Goal: Information Seeking & Learning: Learn about a topic

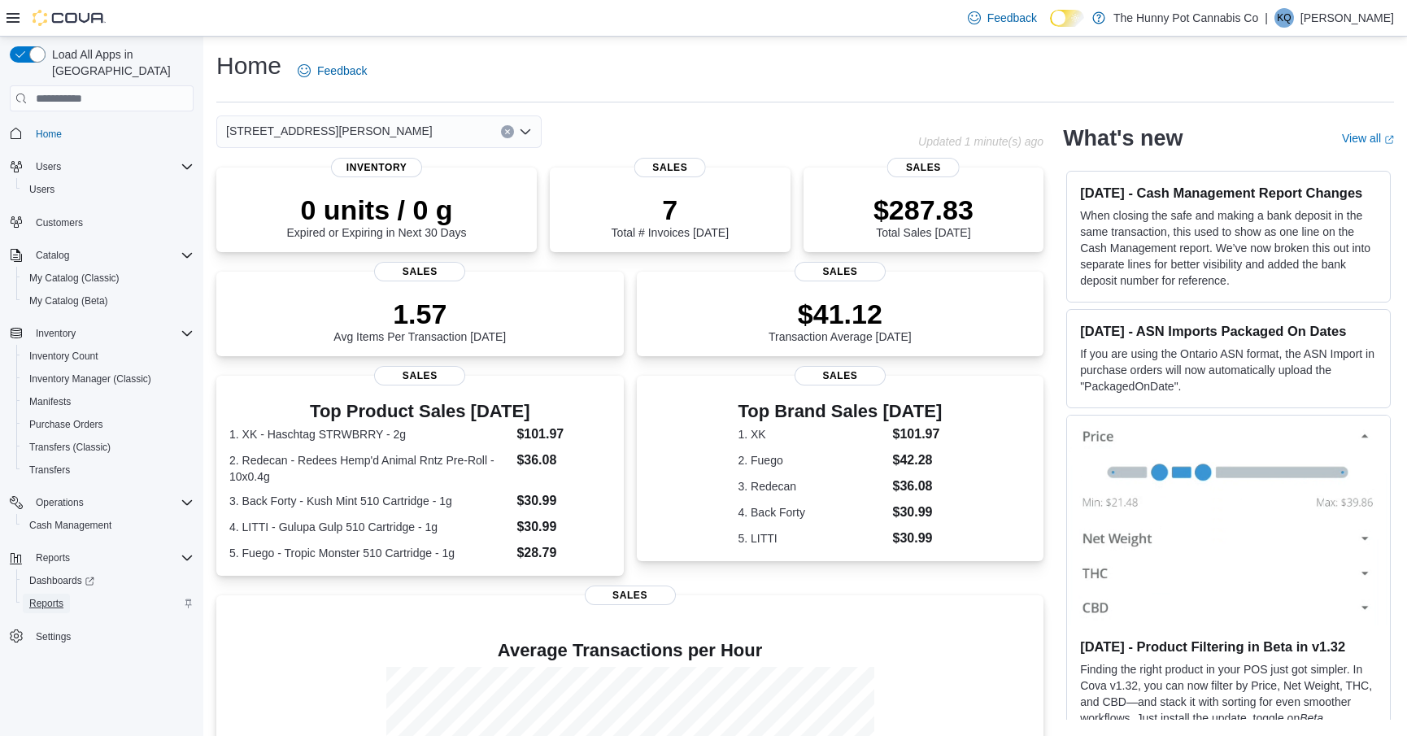
click at [53, 597] on span "Reports" at bounding box center [46, 603] width 34 height 13
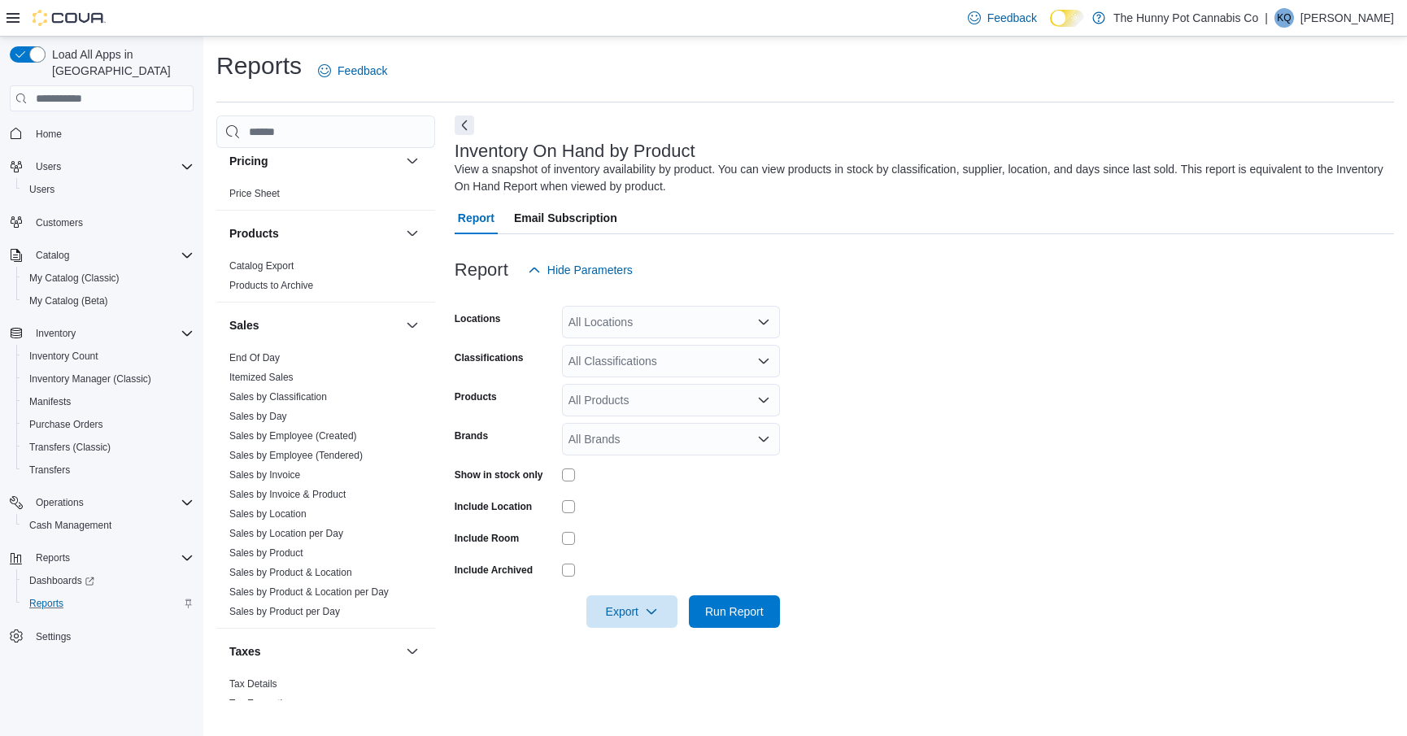
scroll to position [769, 0]
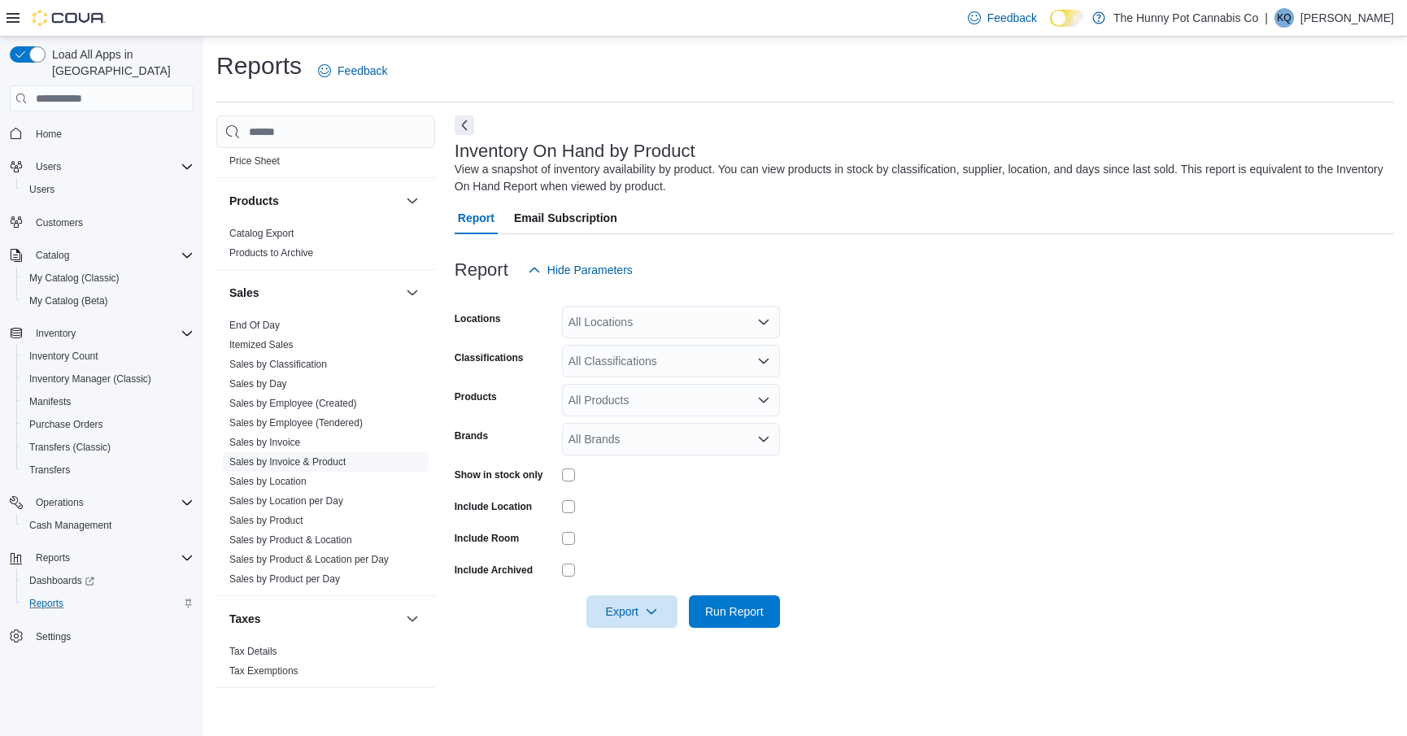
click at [272, 463] on link "Sales by Invoice & Product" at bounding box center [287, 461] width 116 height 11
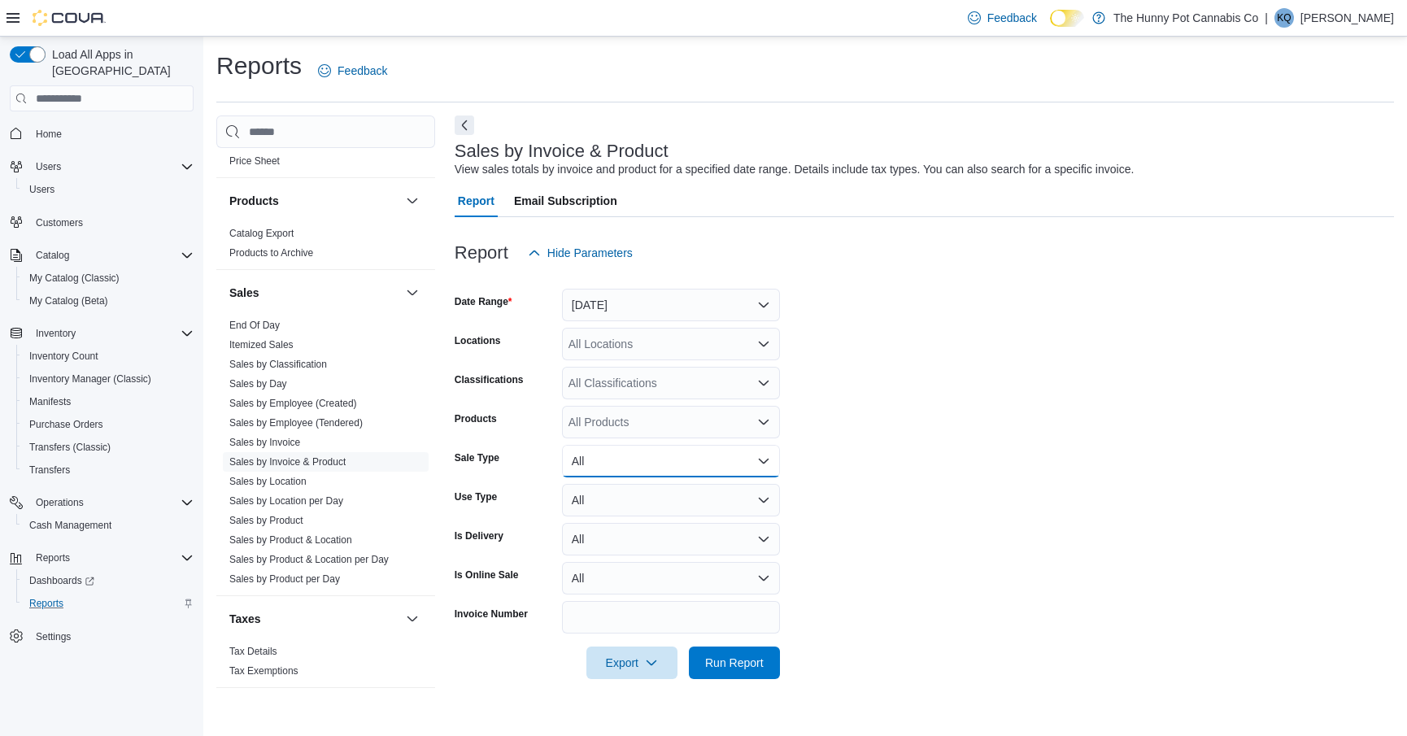
click at [593, 457] on button "All" at bounding box center [671, 461] width 218 height 33
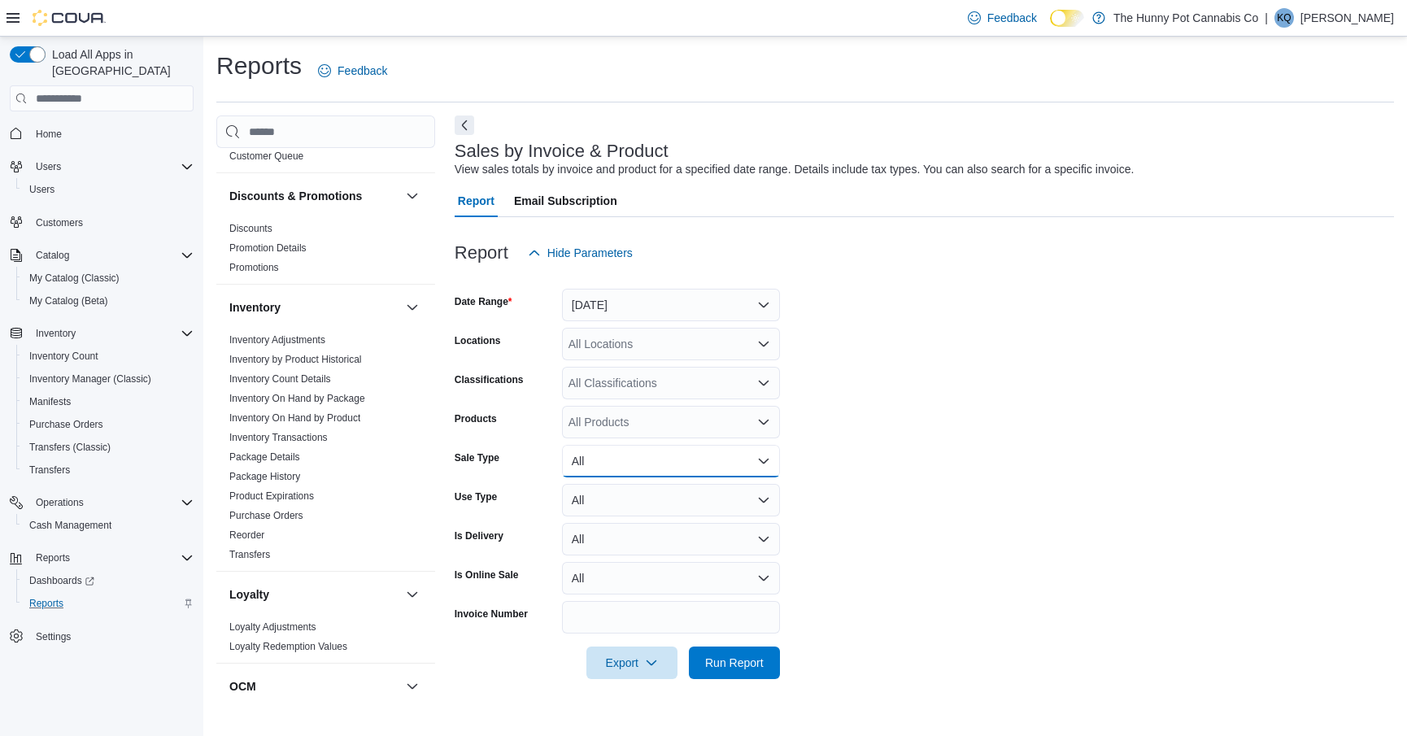
scroll to position [141, 0]
click at [254, 261] on link "Promotions" at bounding box center [254, 265] width 50 height 11
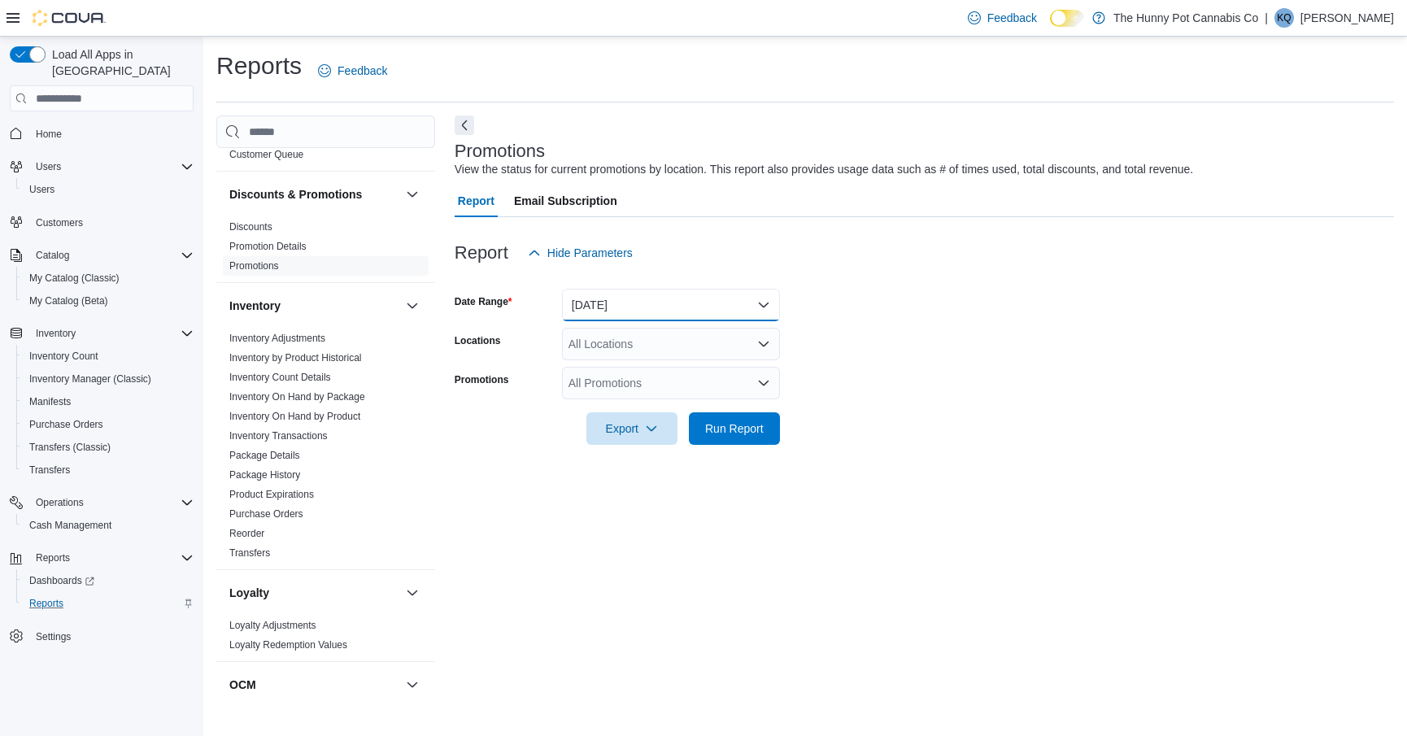
click at [645, 315] on button "[DATE]" at bounding box center [671, 305] width 218 height 33
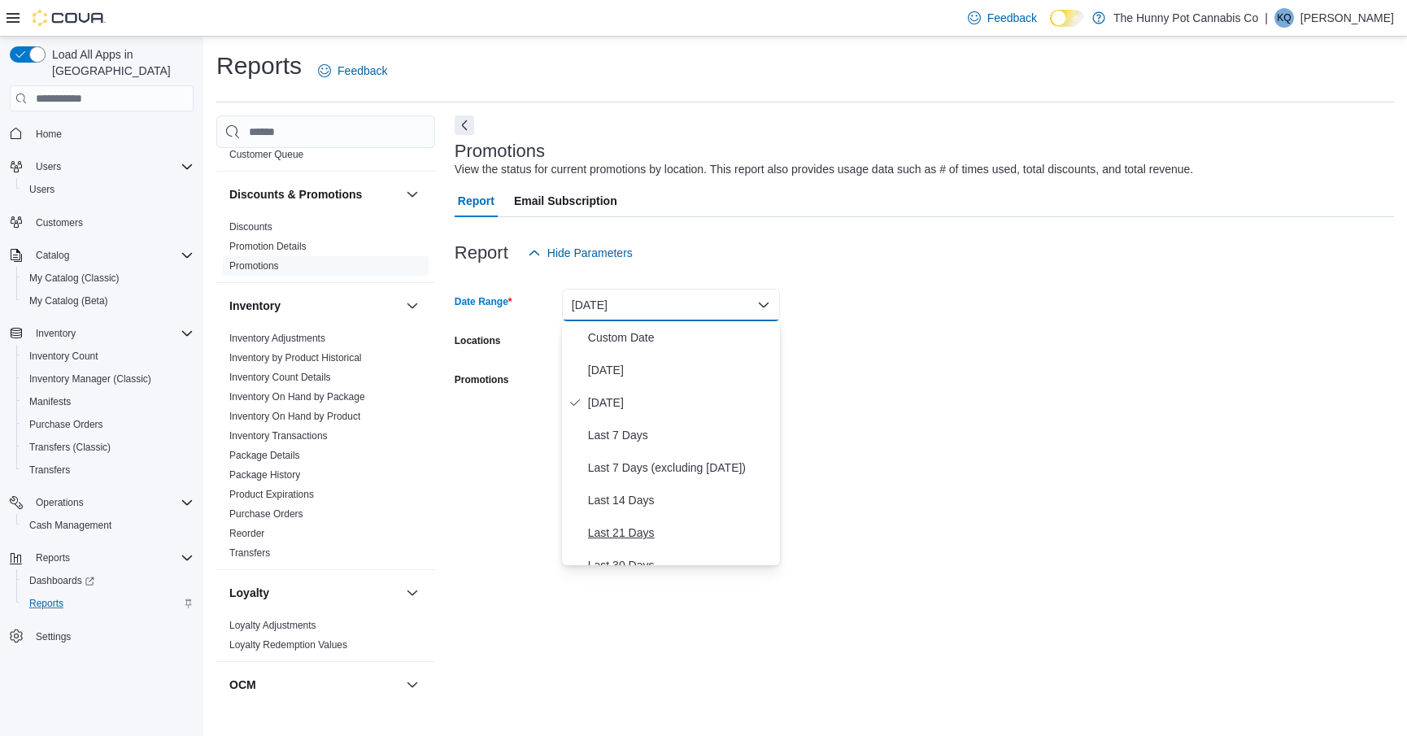
scroll to position [244, 0]
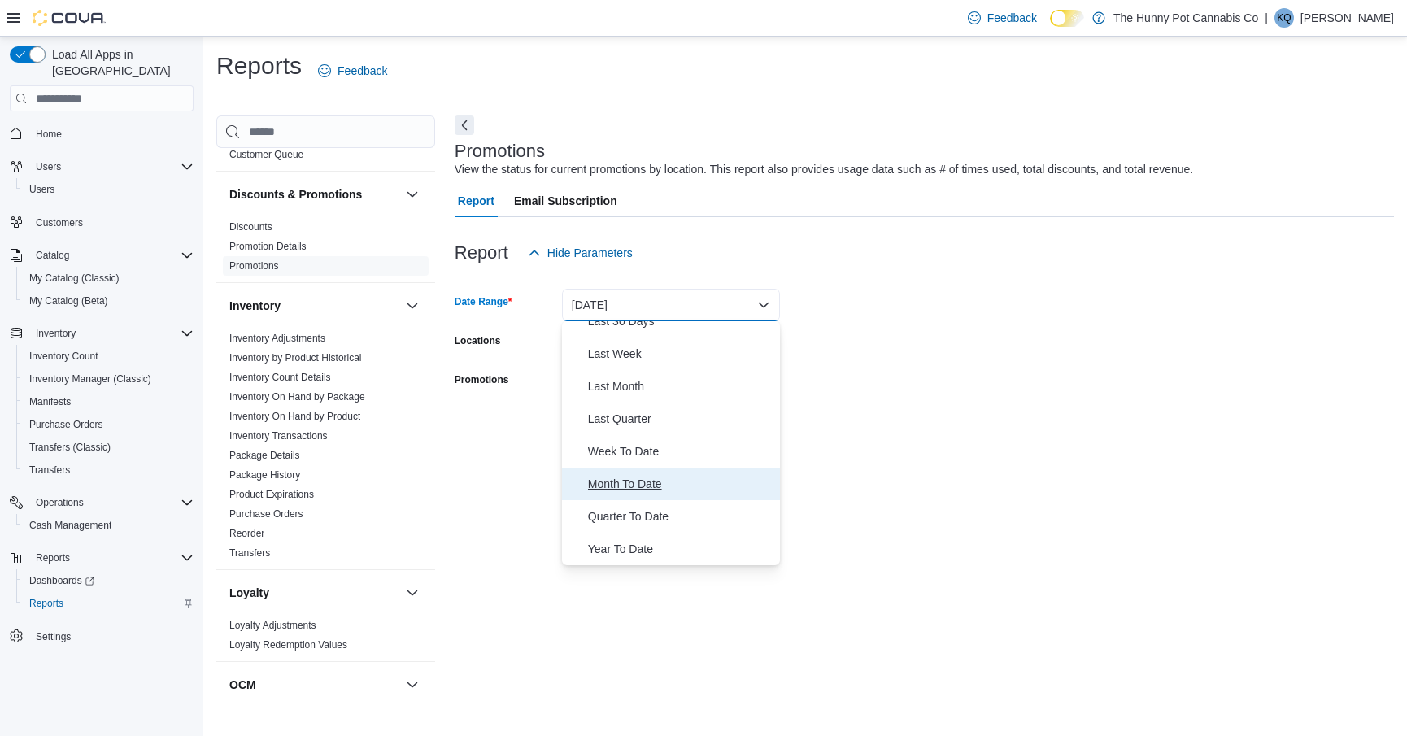
click at [620, 483] on span "Month To Date" at bounding box center [680, 484] width 185 height 20
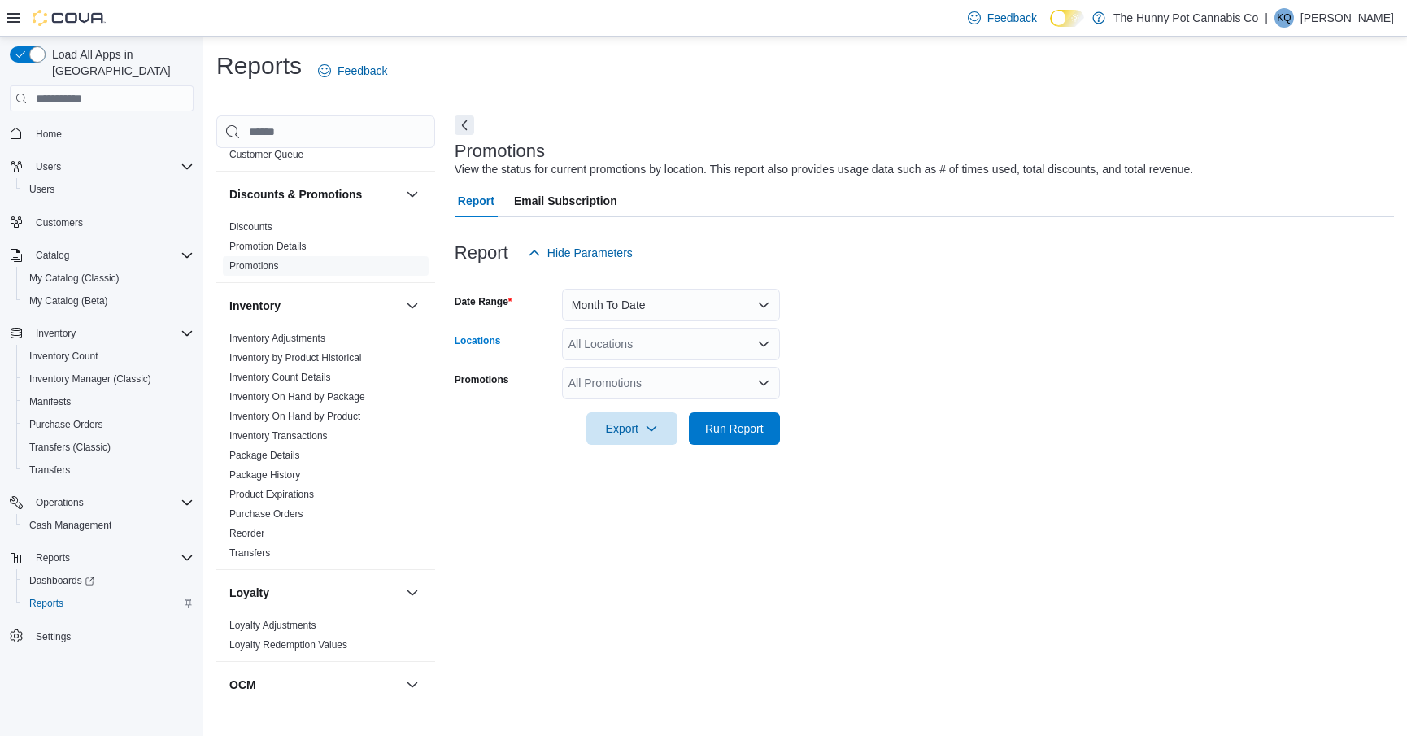
click at [589, 347] on div "All Locations" at bounding box center [671, 344] width 218 height 33
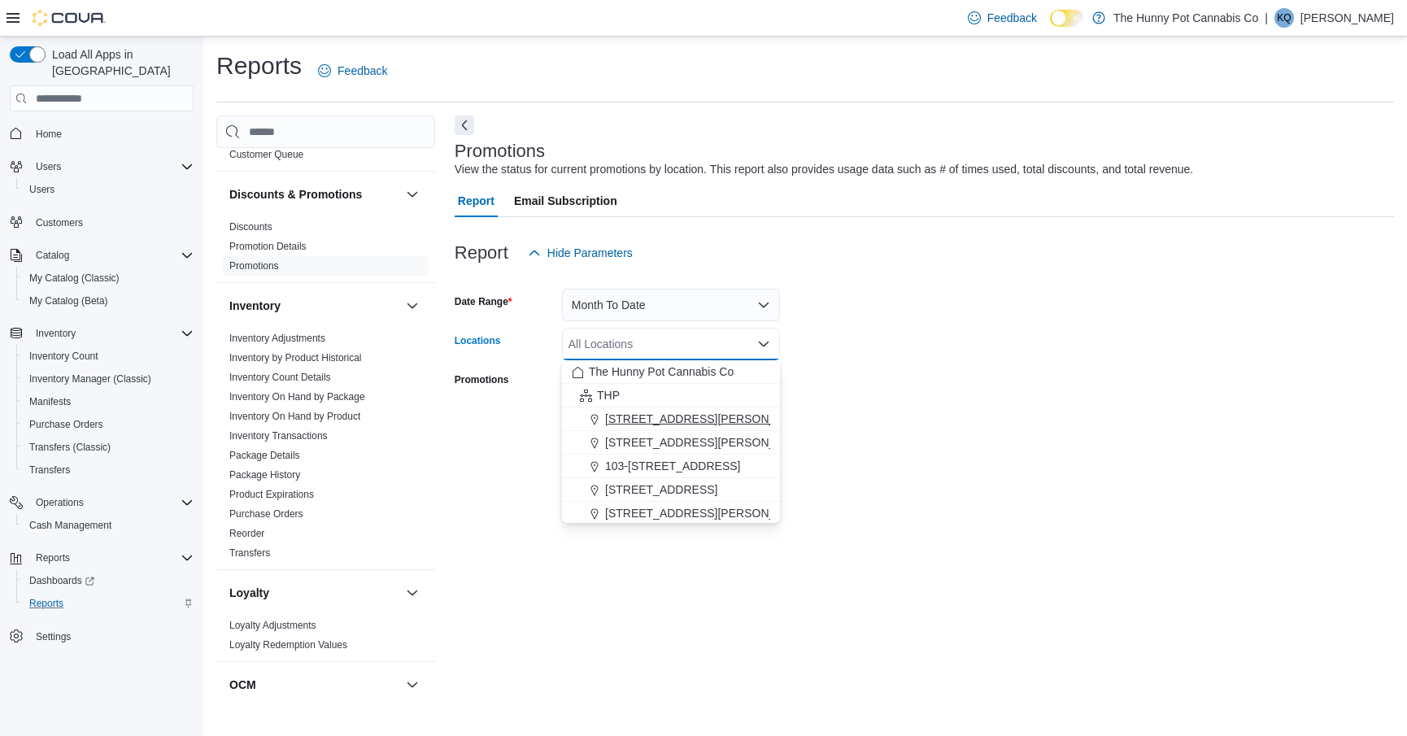
click at [632, 419] on span "[STREET_ADDRESS][PERSON_NAME]" at bounding box center [708, 419] width 207 height 16
click at [863, 365] on form "Date Range Month To Date Locations [STREET_ADDRESS][PERSON_NAME] Combo box. Sel…" at bounding box center [924, 357] width 939 height 176
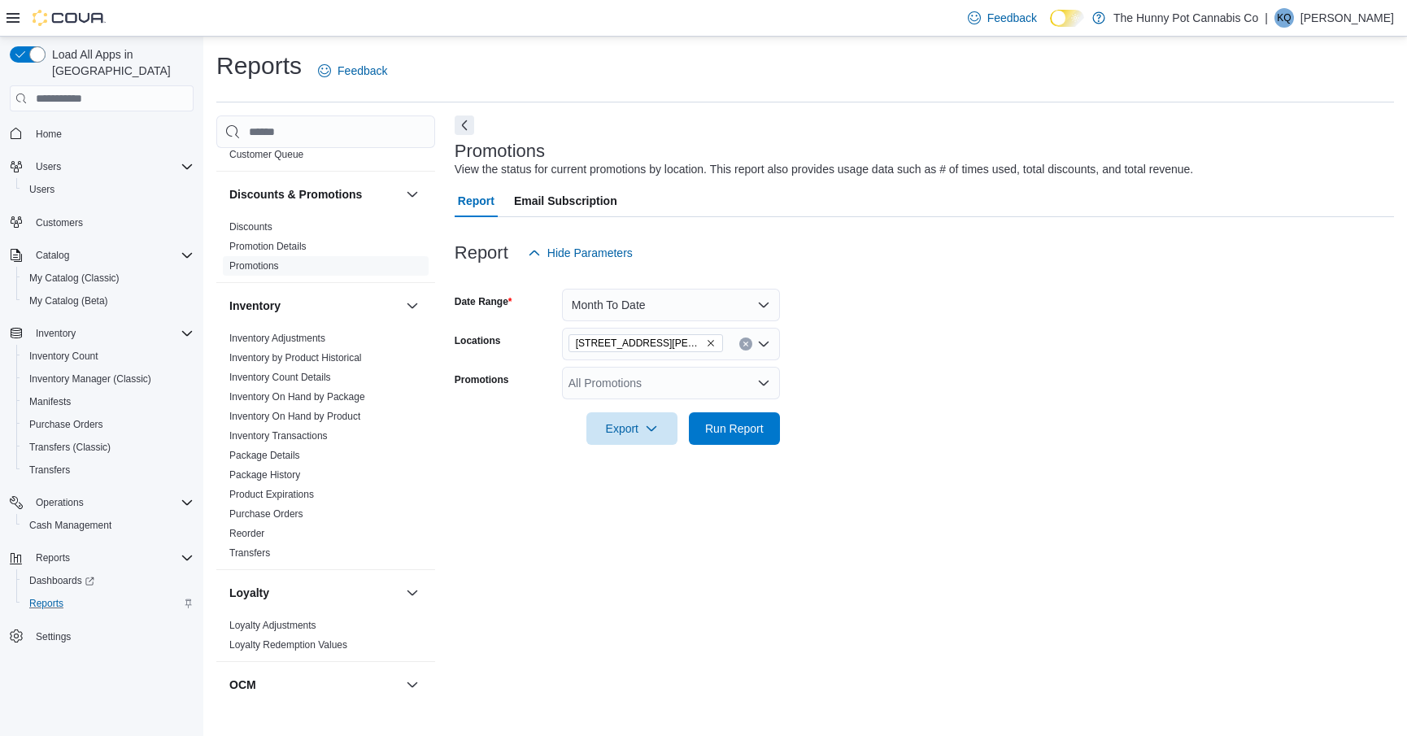
click at [755, 381] on div "All Promotions" at bounding box center [671, 383] width 218 height 33
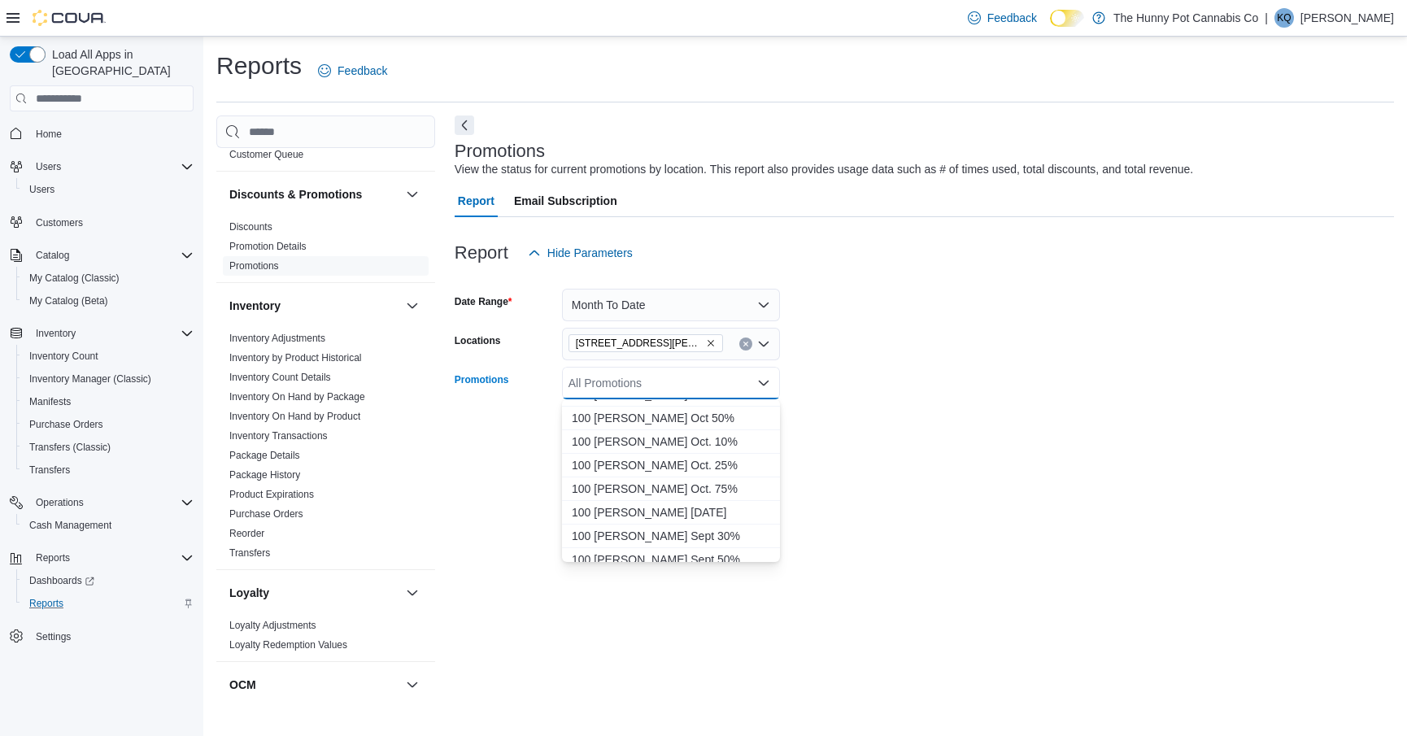
scroll to position [2176, 0]
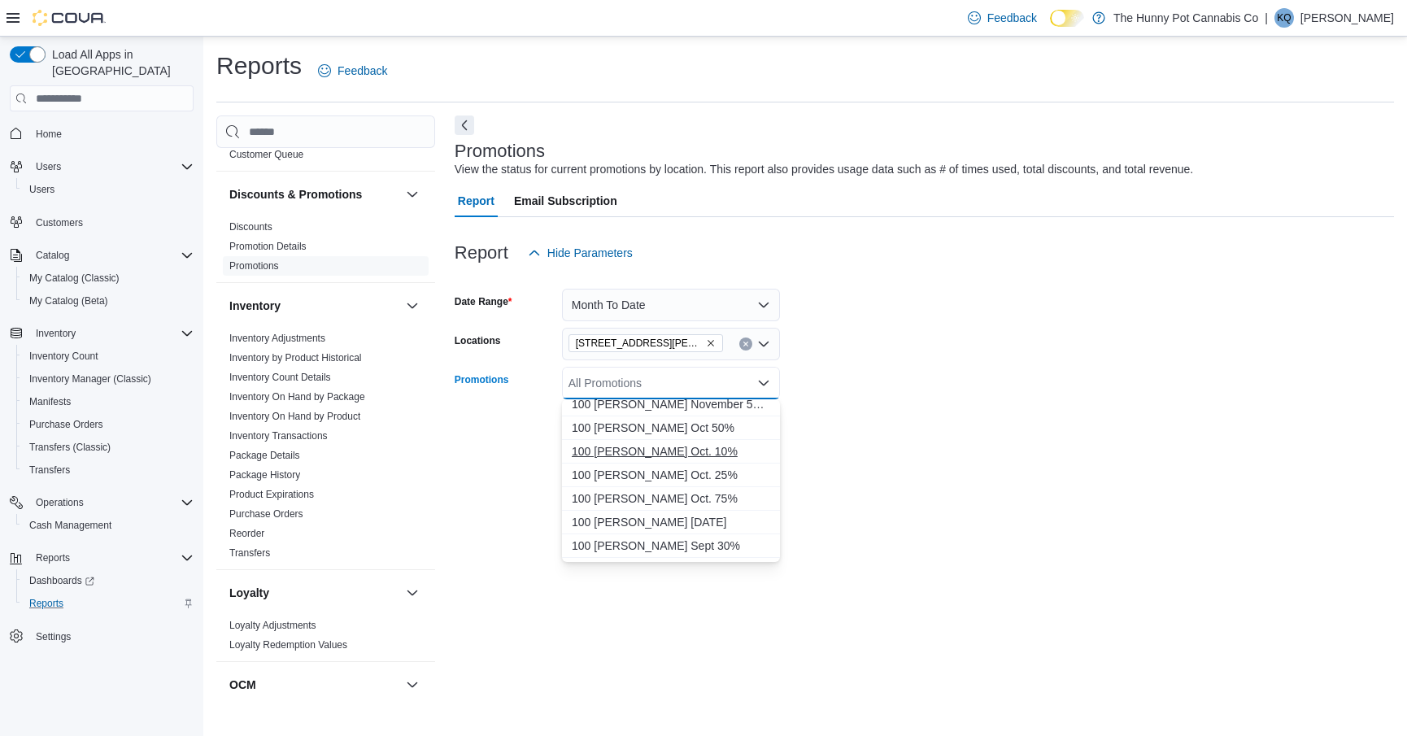
click at [655, 451] on span "100 [PERSON_NAME] Oct. 10%" at bounding box center [671, 451] width 198 height 16
click at [660, 452] on span "100 [PERSON_NAME] Oct. 25%" at bounding box center [656, 451] width 168 height 16
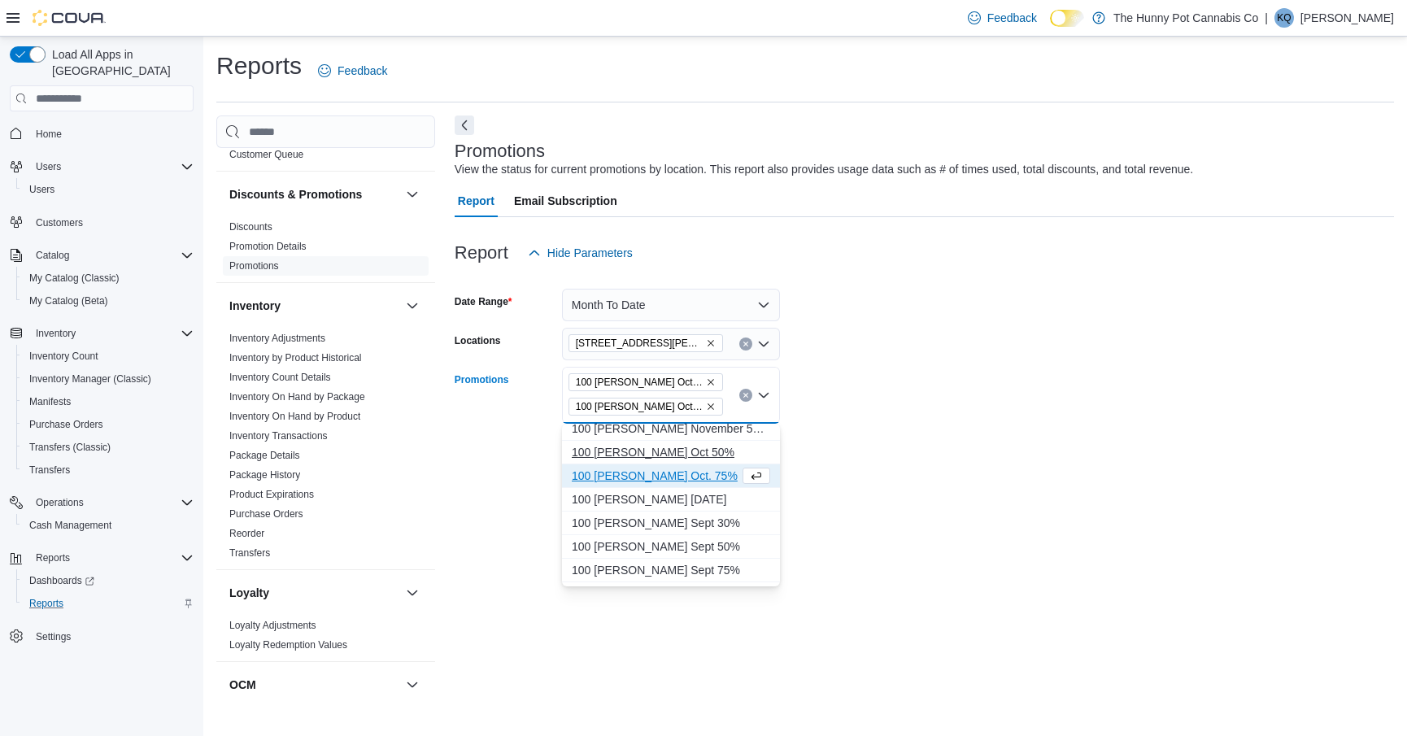
click at [655, 458] on span "100 [PERSON_NAME] Oct 50%" at bounding box center [671, 452] width 198 height 16
click at [658, 481] on span "100 [PERSON_NAME] Oct. 75%" at bounding box center [656, 476] width 168 height 16
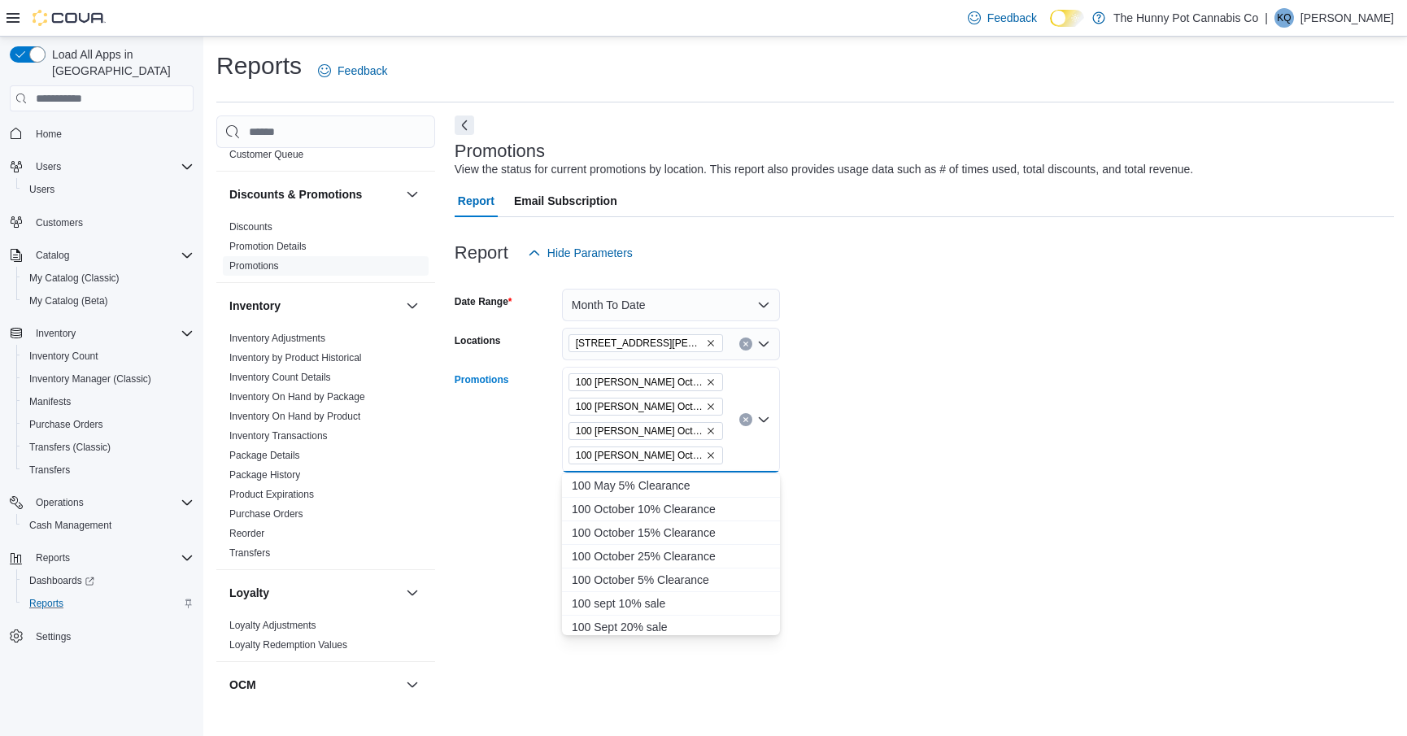
scroll to position [2735, 0]
click at [634, 597] on span "100 October 5% Clearance" at bounding box center [671, 602] width 198 height 16
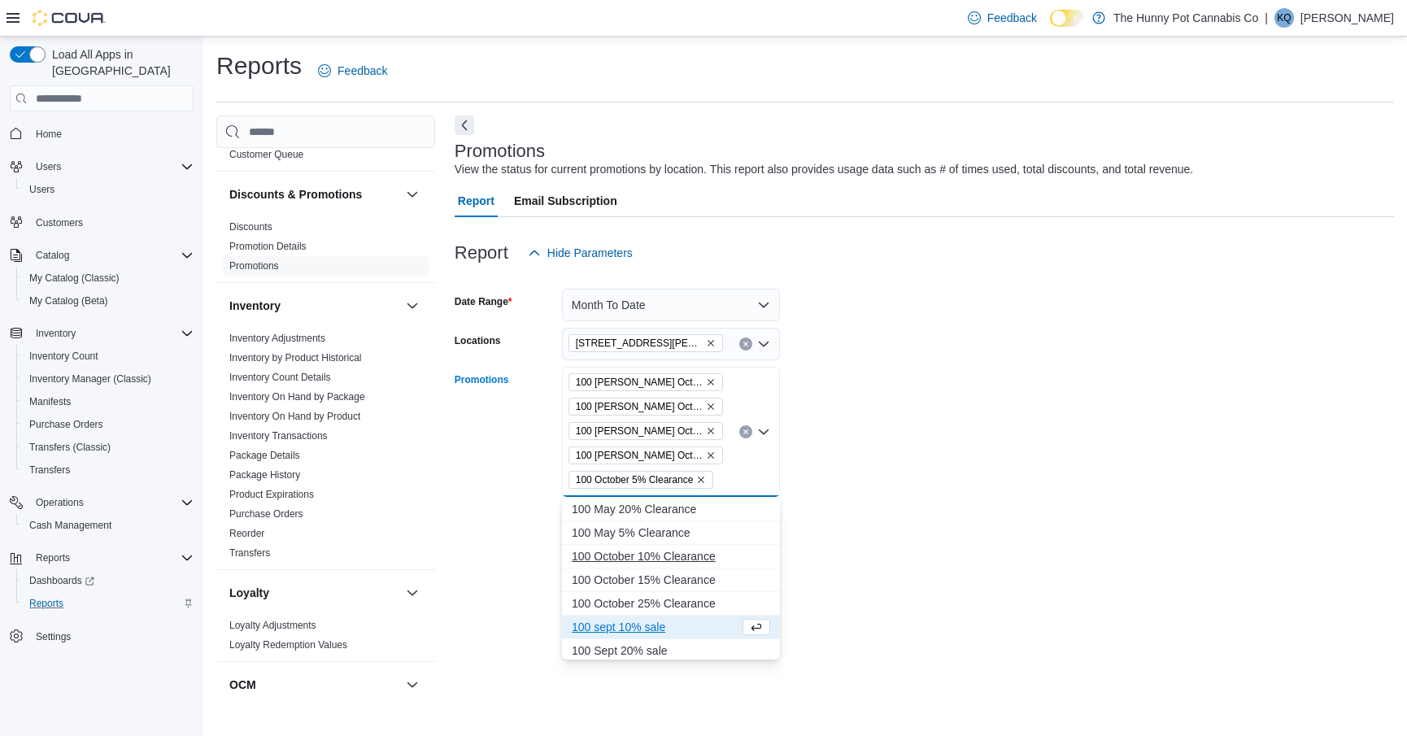
click at [632, 564] on button "100 October 10% Clearance" at bounding box center [671, 557] width 218 height 24
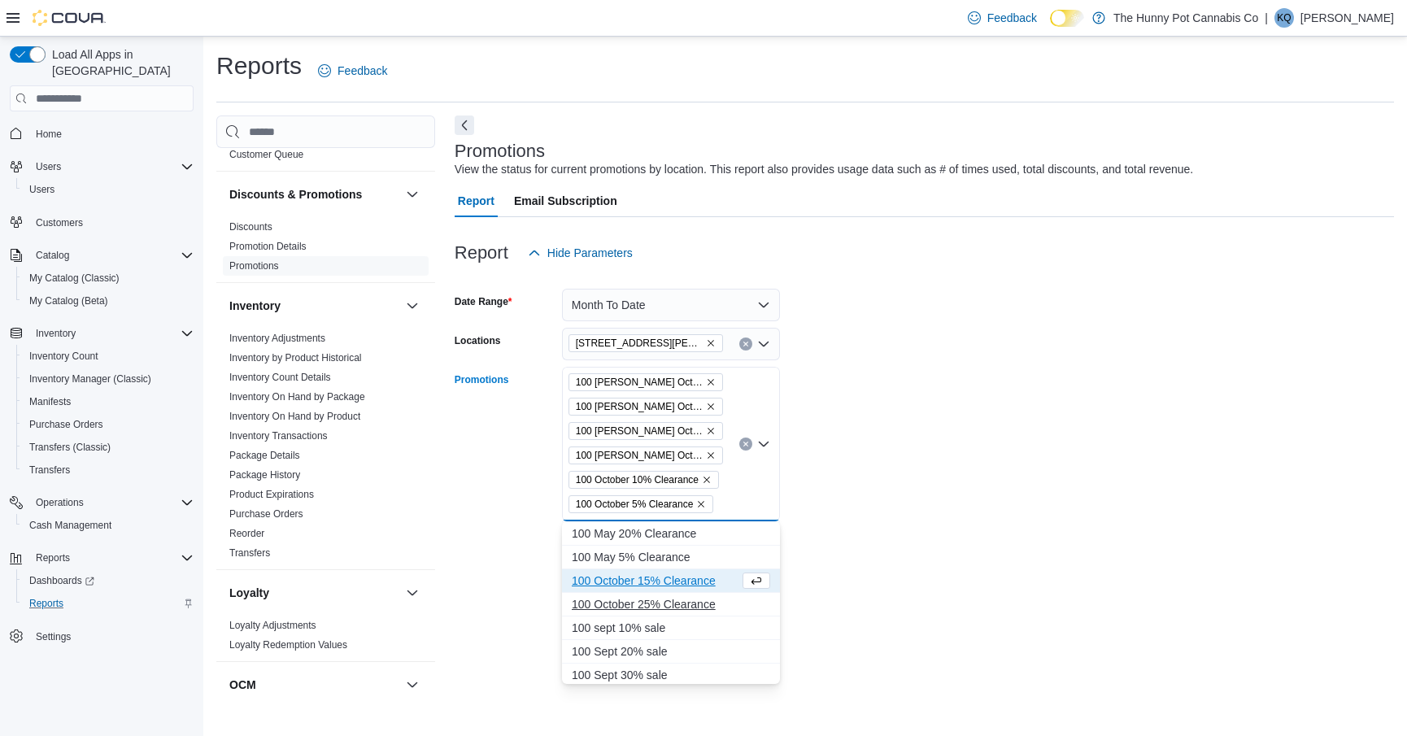
click at [636, 599] on span "100 October 25% Clearance" at bounding box center [671, 604] width 198 height 16
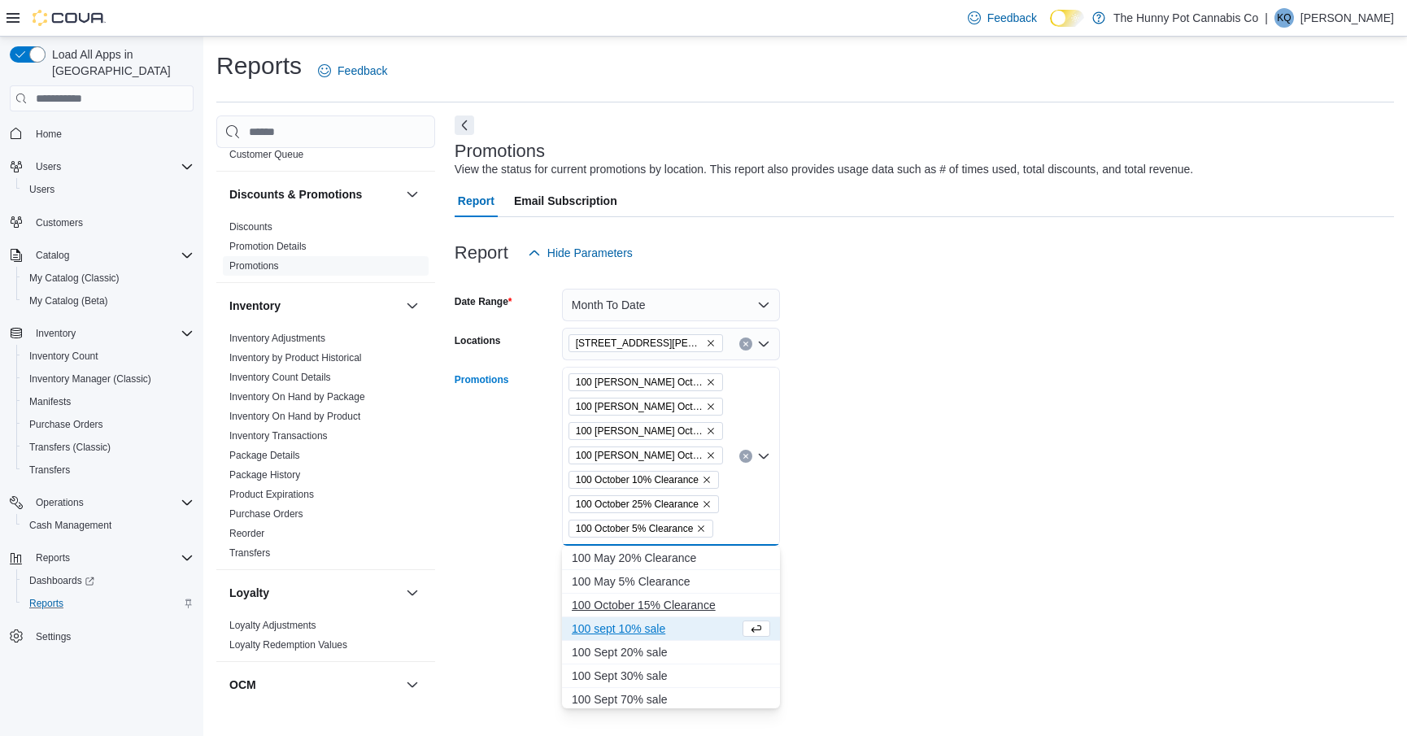
click at [621, 605] on span "100 October 15% Clearance" at bounding box center [671, 605] width 198 height 16
click at [842, 591] on form "Date Range Month To Date Locations 100 [PERSON_NAME] Pkwy Promotions 100 [PERSO…" at bounding box center [924, 442] width 939 height 346
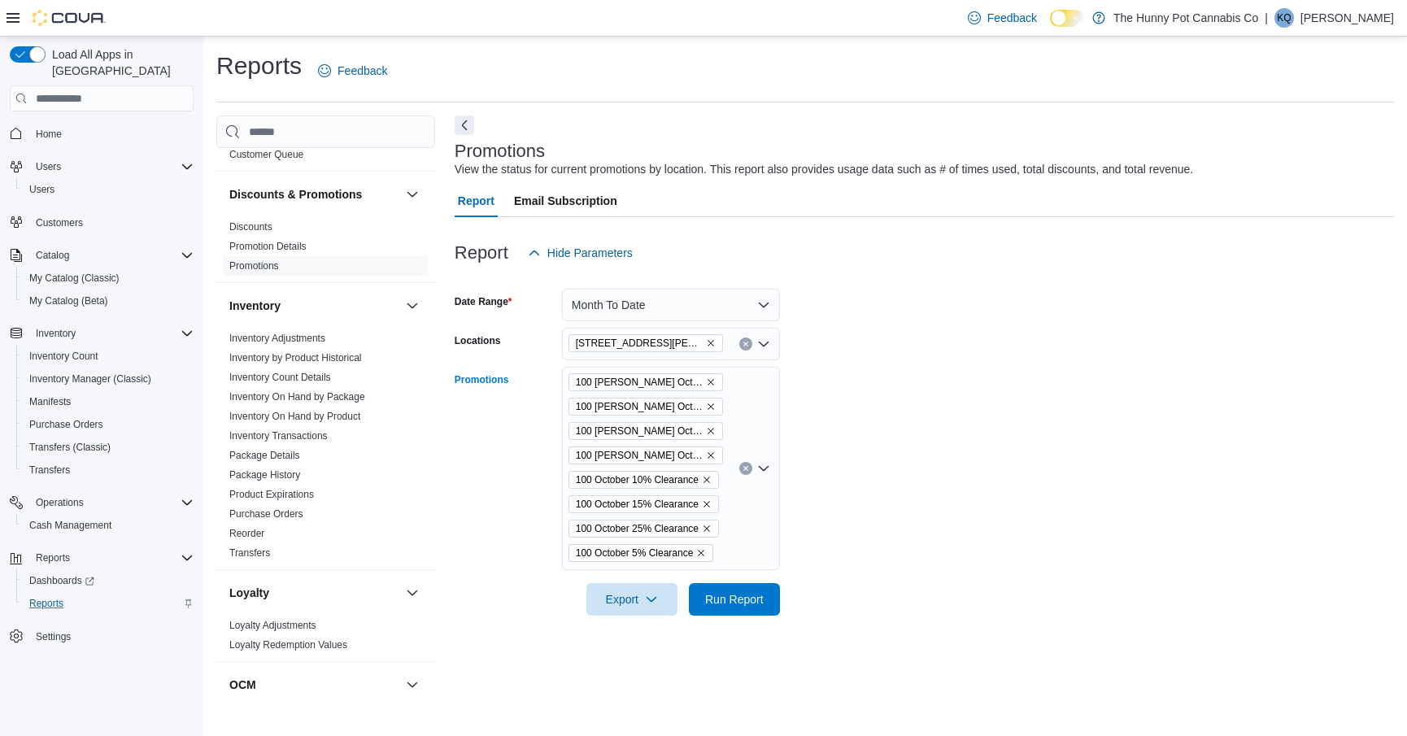
click at [742, 554] on div "100 [PERSON_NAME] Oct 50% 100 [PERSON_NAME] Oct. 10% 100 [PERSON_NAME] Oct. 25%…" at bounding box center [671, 468] width 218 height 203
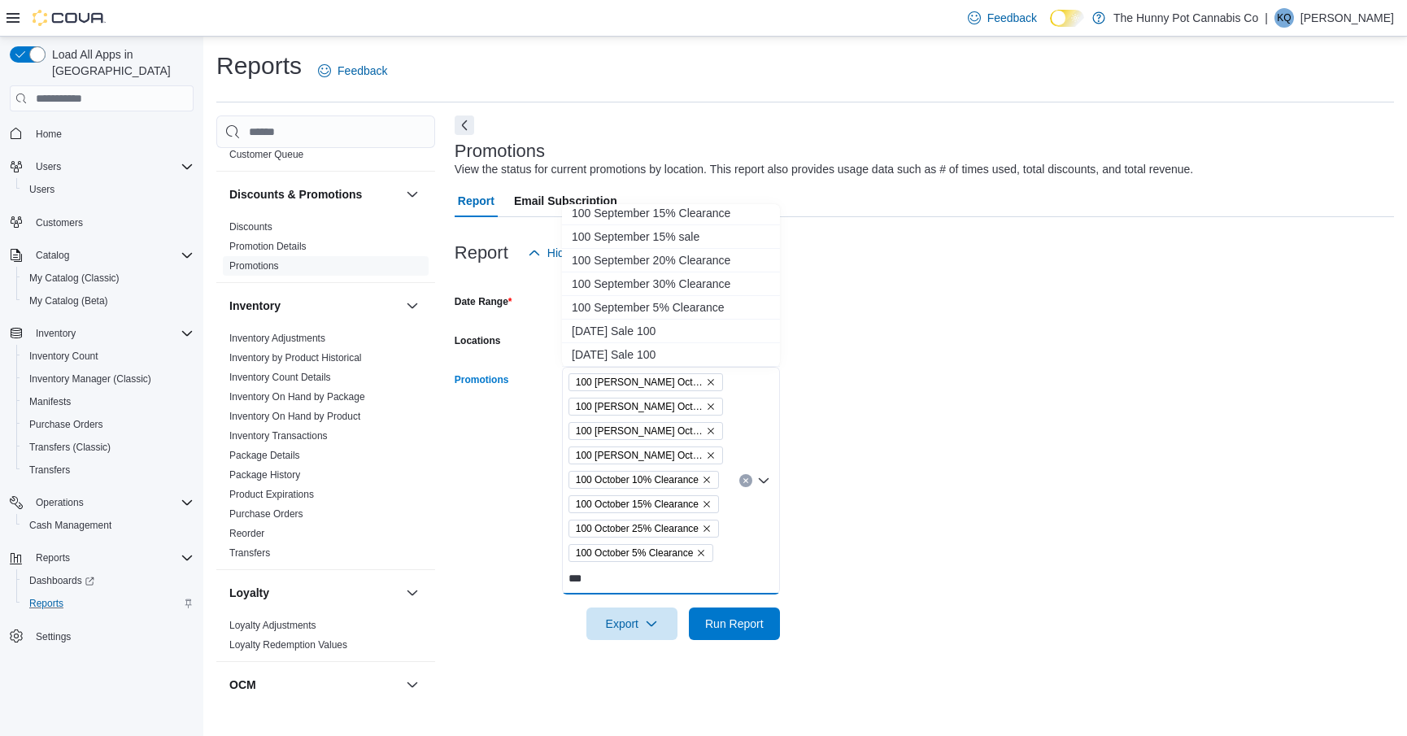
scroll to position [2148, 0]
type input "*"
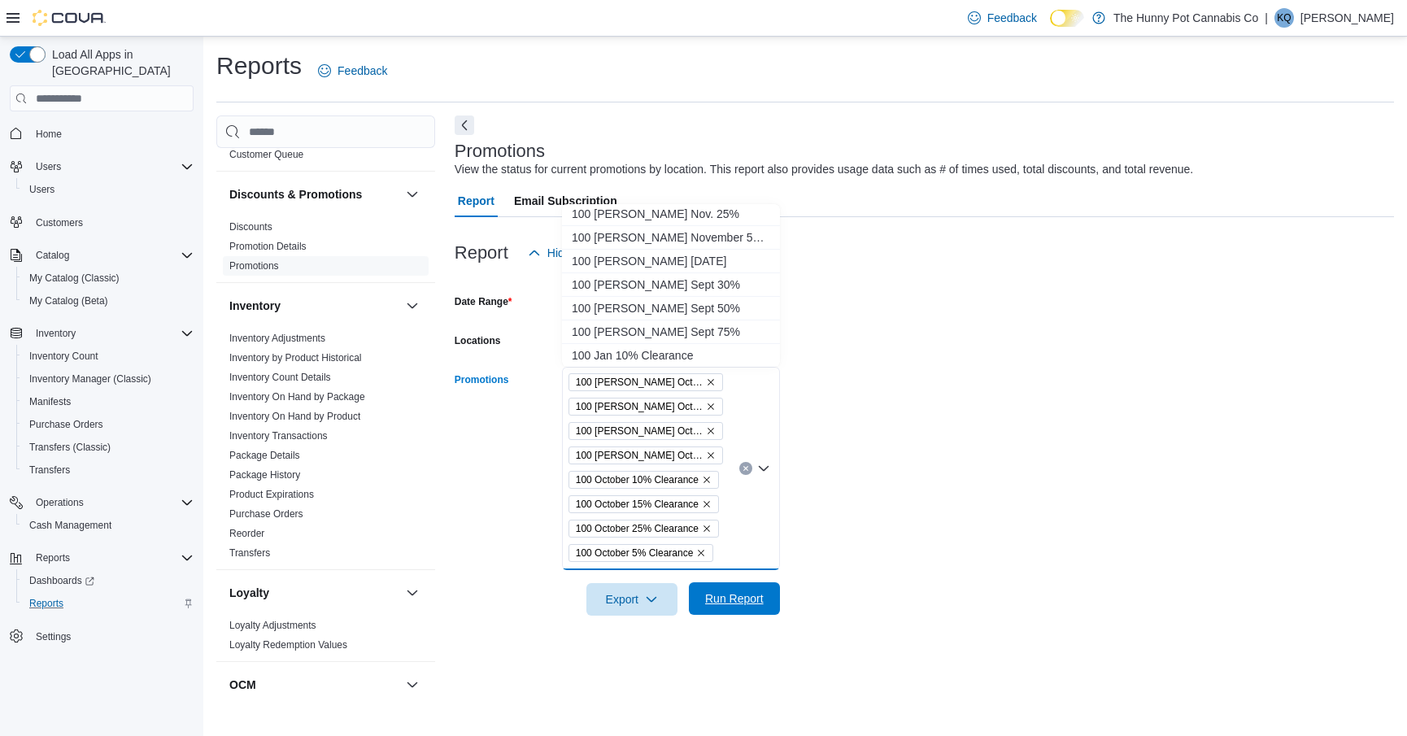
click at [729, 603] on span "Run Report" at bounding box center [734, 598] width 59 height 16
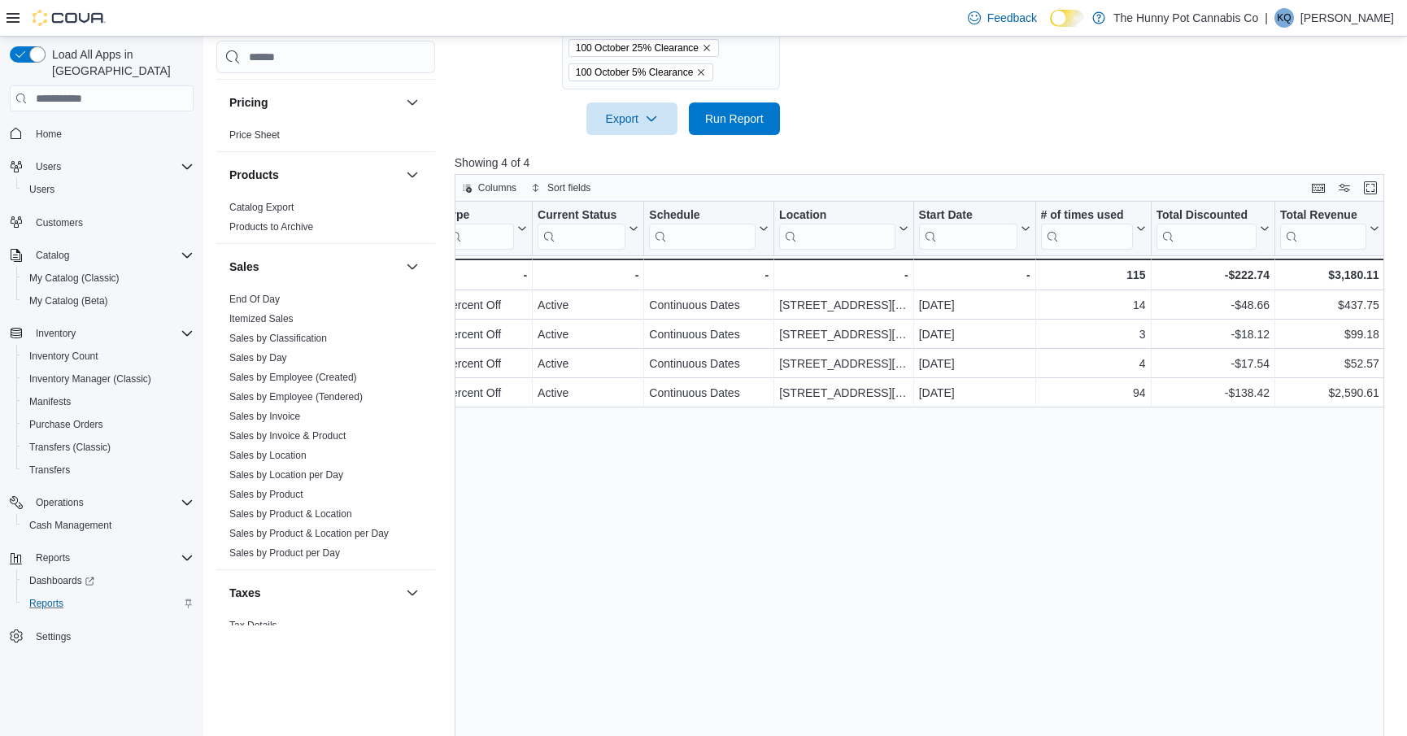
scroll to position [770, 0]
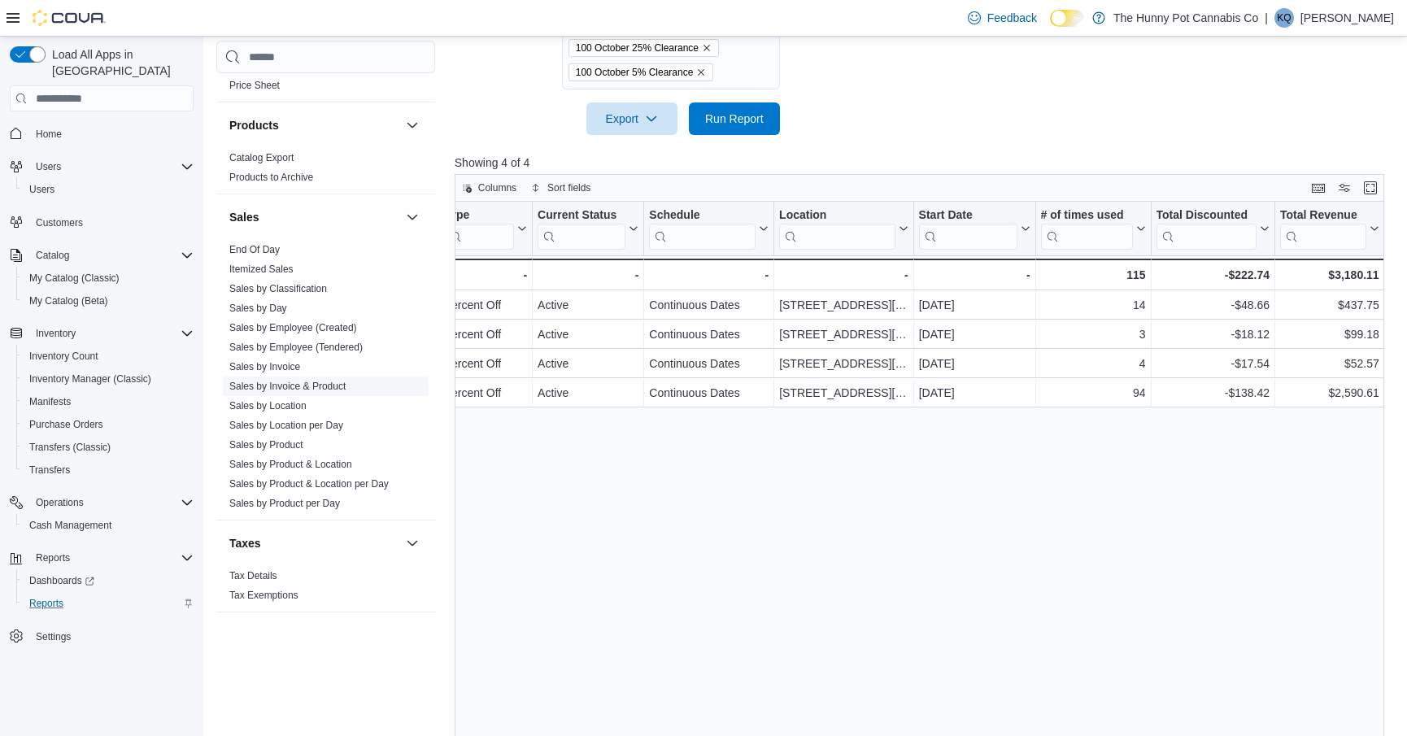
click at [298, 384] on link "Sales by Invoice & Product" at bounding box center [287, 386] width 116 height 11
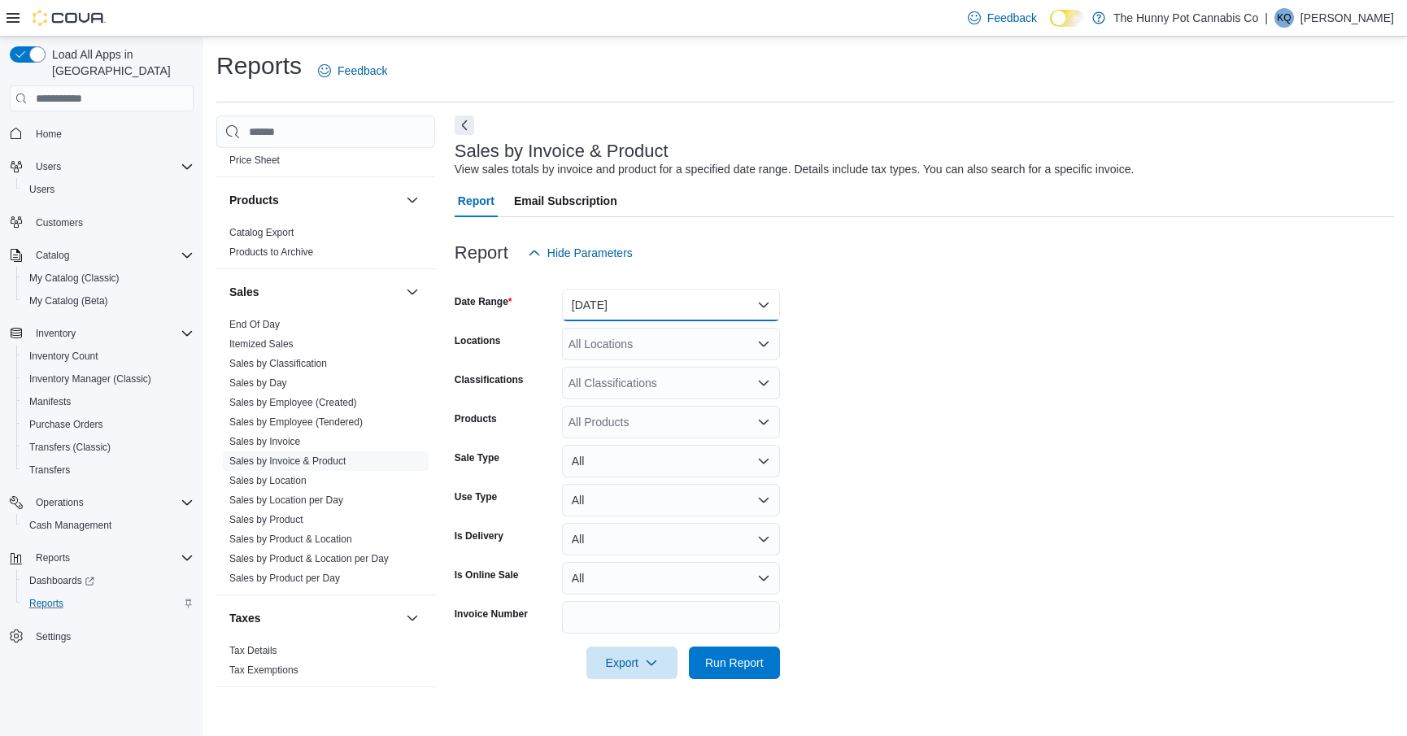
click at [599, 300] on button "[DATE]" at bounding box center [671, 305] width 218 height 33
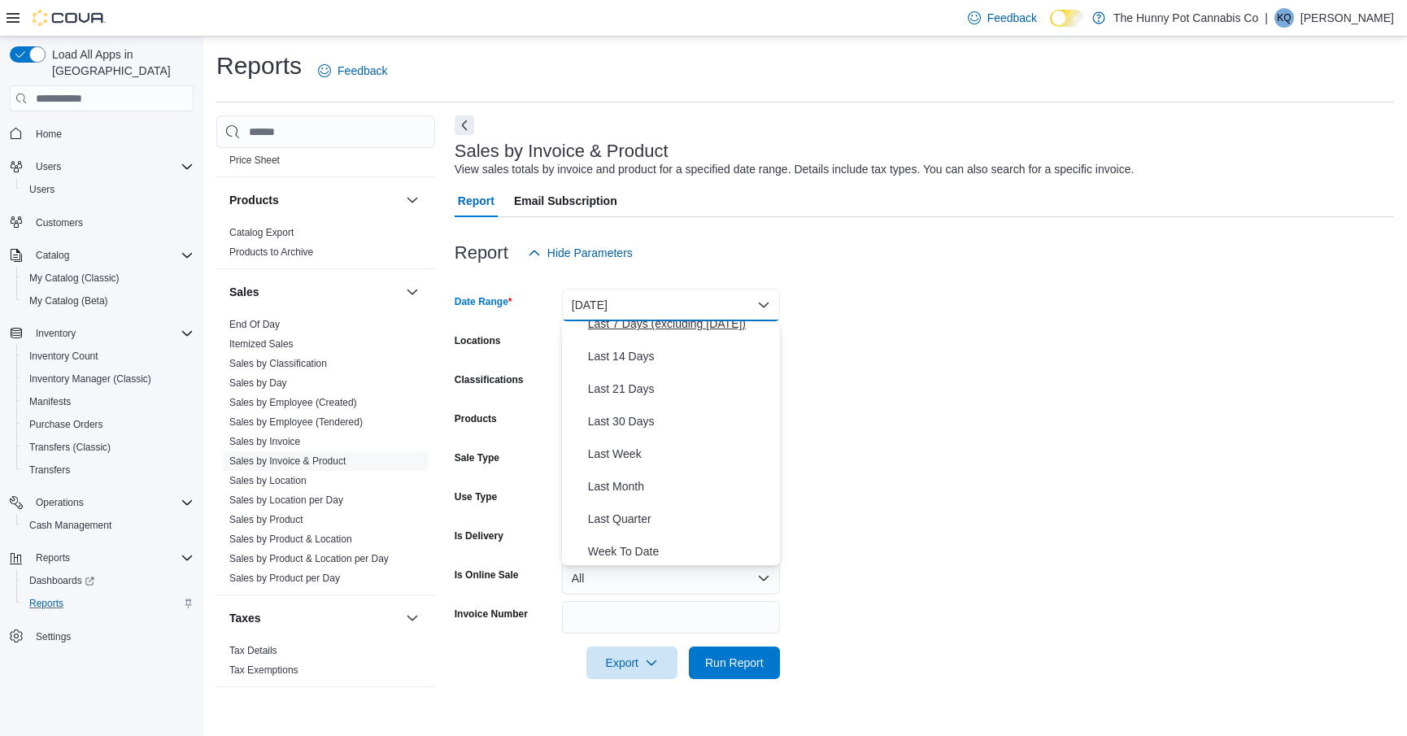
scroll to position [244, 0]
click at [624, 482] on span "Month To Date" at bounding box center [680, 484] width 185 height 20
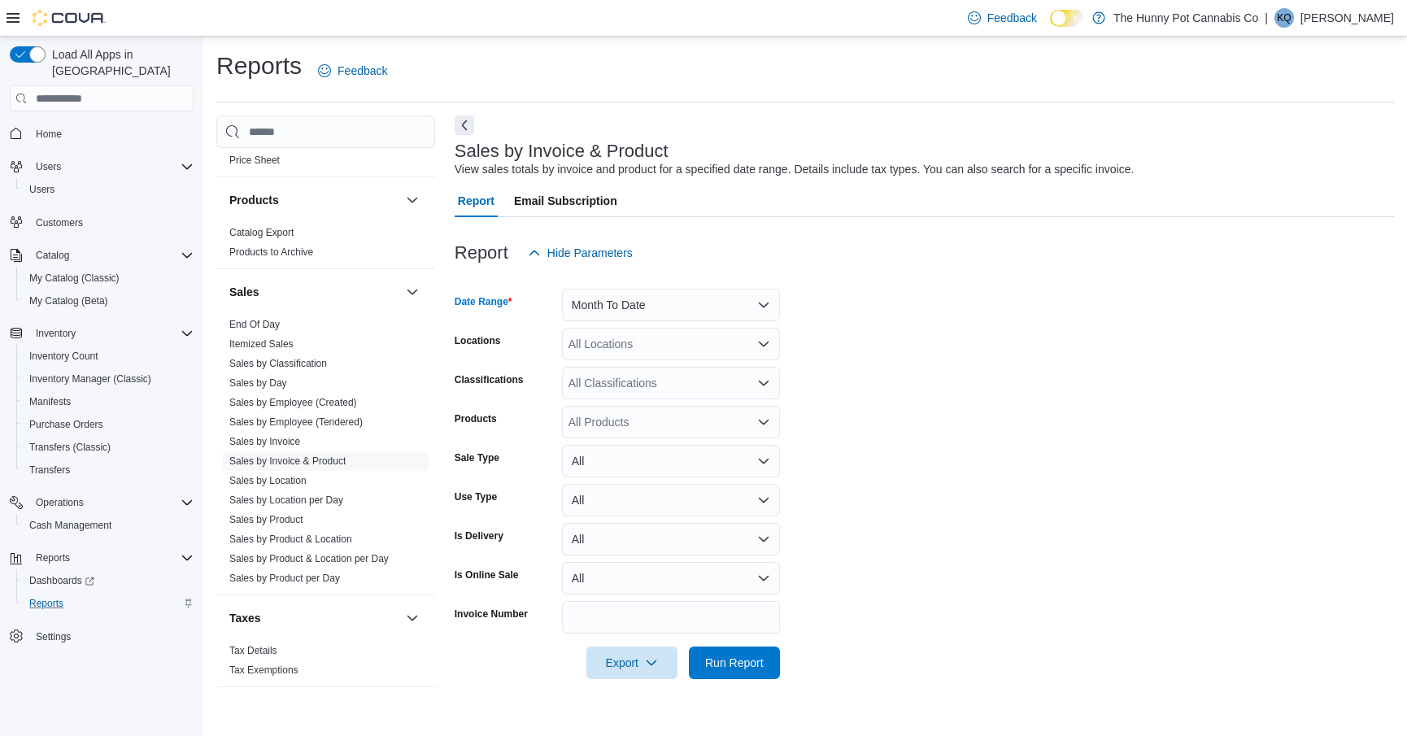
click at [620, 350] on div "All Locations" at bounding box center [671, 344] width 218 height 33
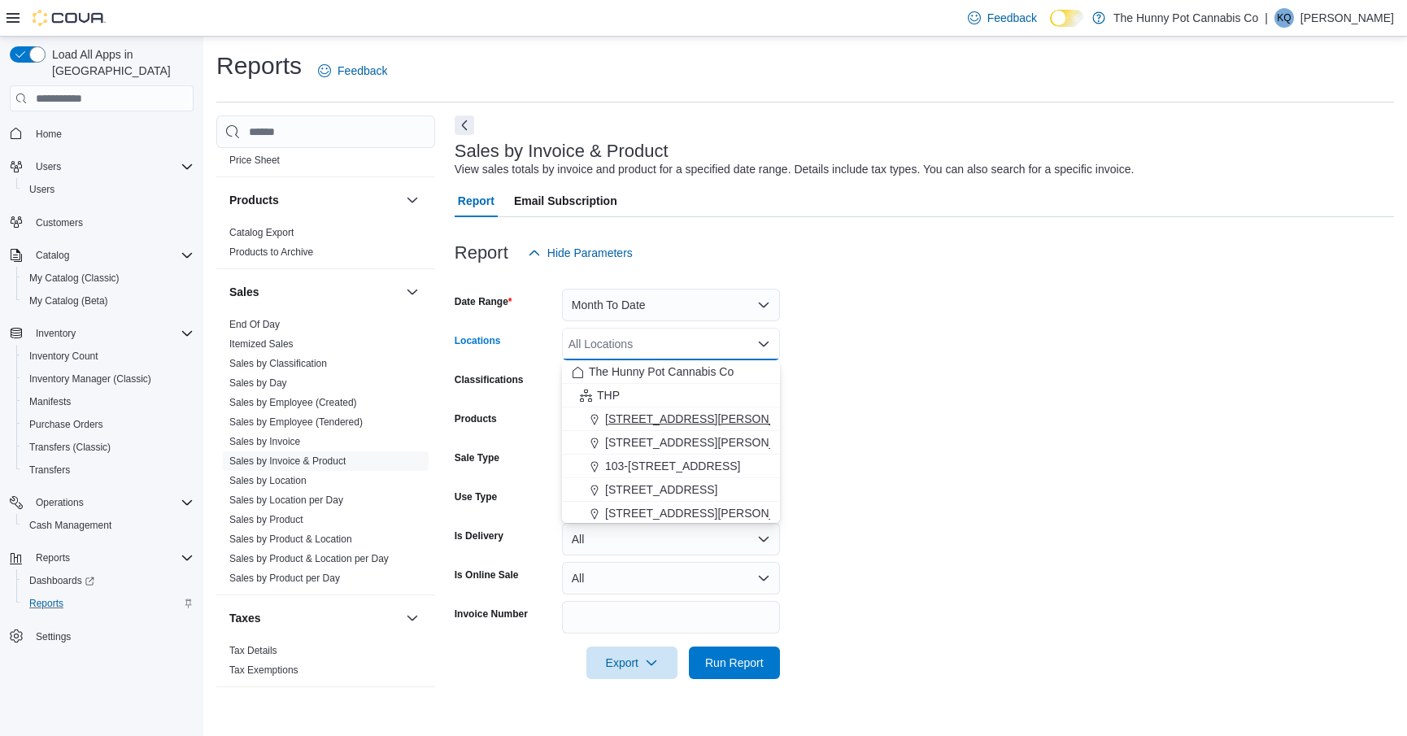
click at [625, 417] on span "[STREET_ADDRESS][PERSON_NAME]" at bounding box center [708, 419] width 207 height 16
click at [725, 659] on span "Run Report" at bounding box center [734, 662] width 59 height 16
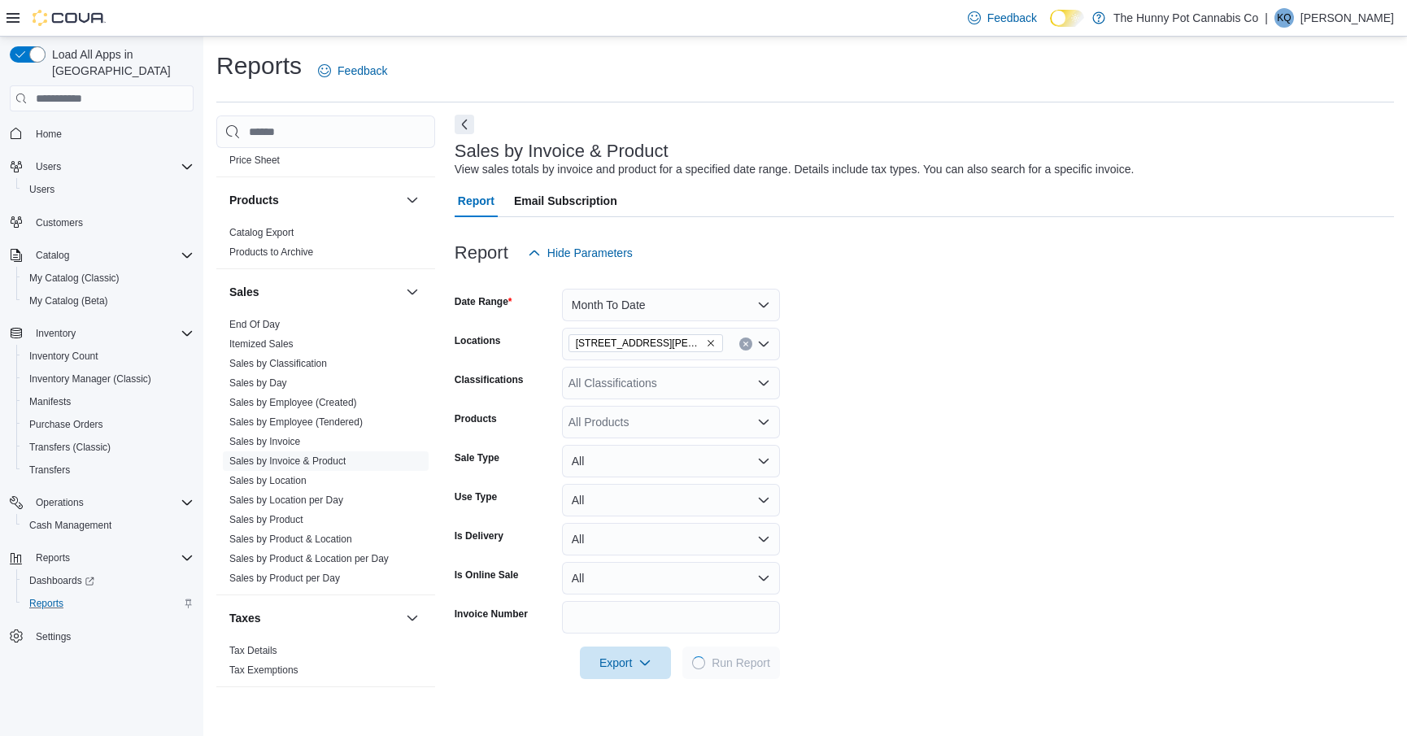
click at [468, 125] on button "Next" at bounding box center [465, 125] width 20 height 20
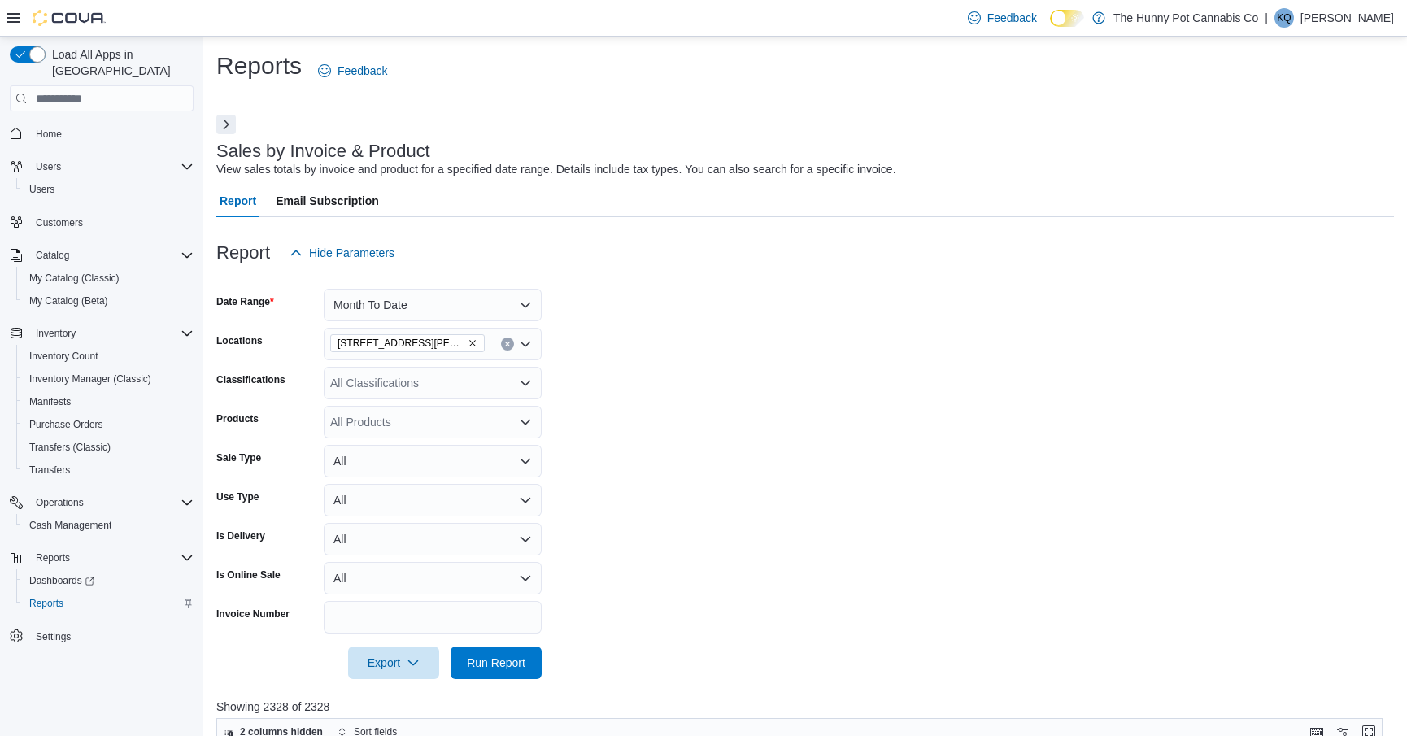
click at [226, 128] on button "Next" at bounding box center [226, 125] width 20 height 20
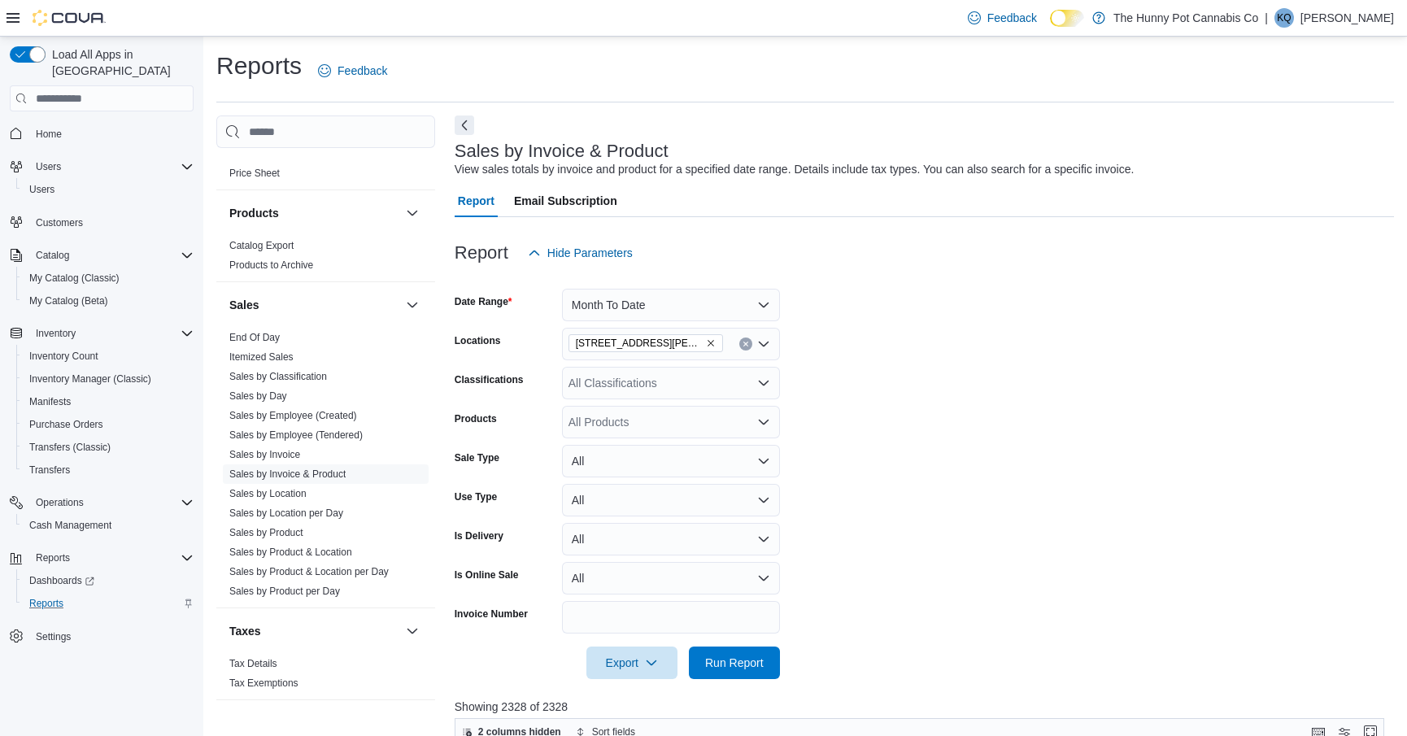
scroll to position [769, 0]
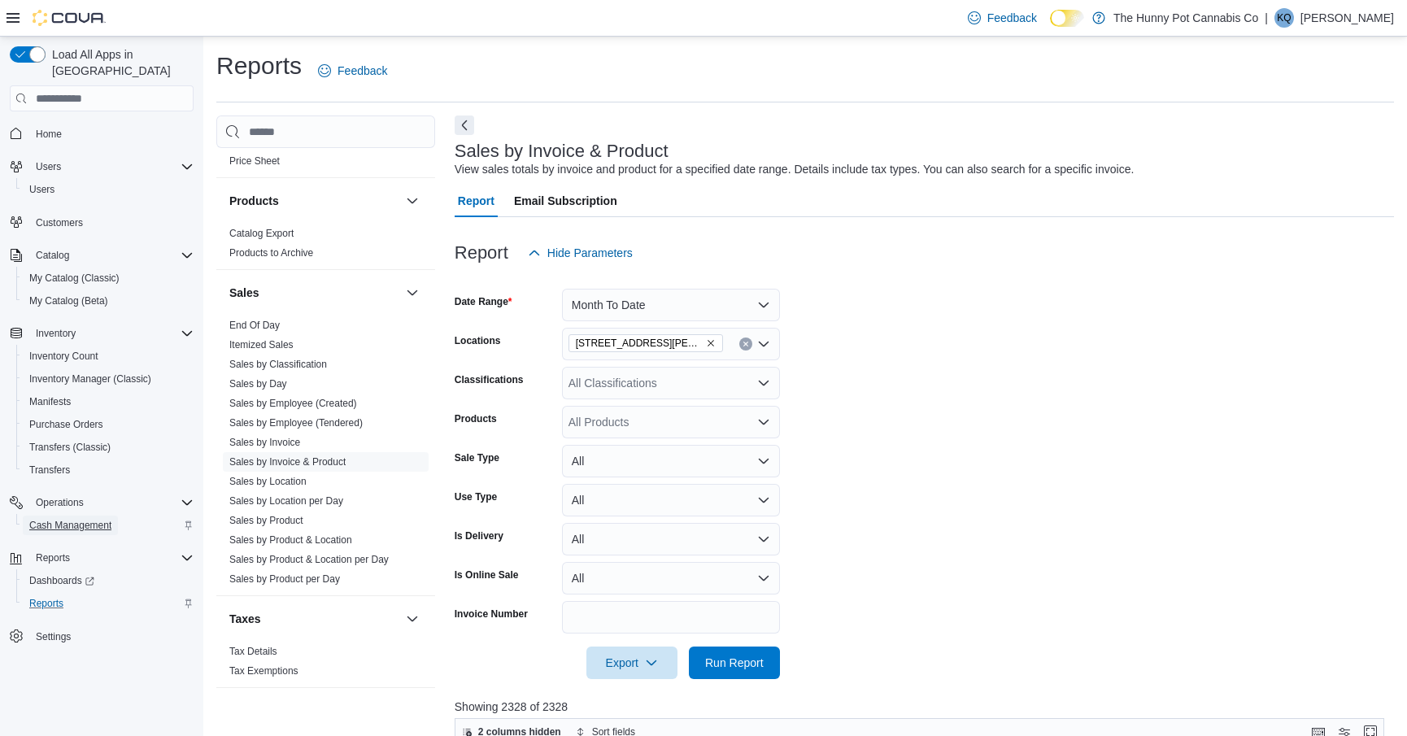
click at [79, 519] on span "Cash Management" at bounding box center [70, 525] width 82 height 13
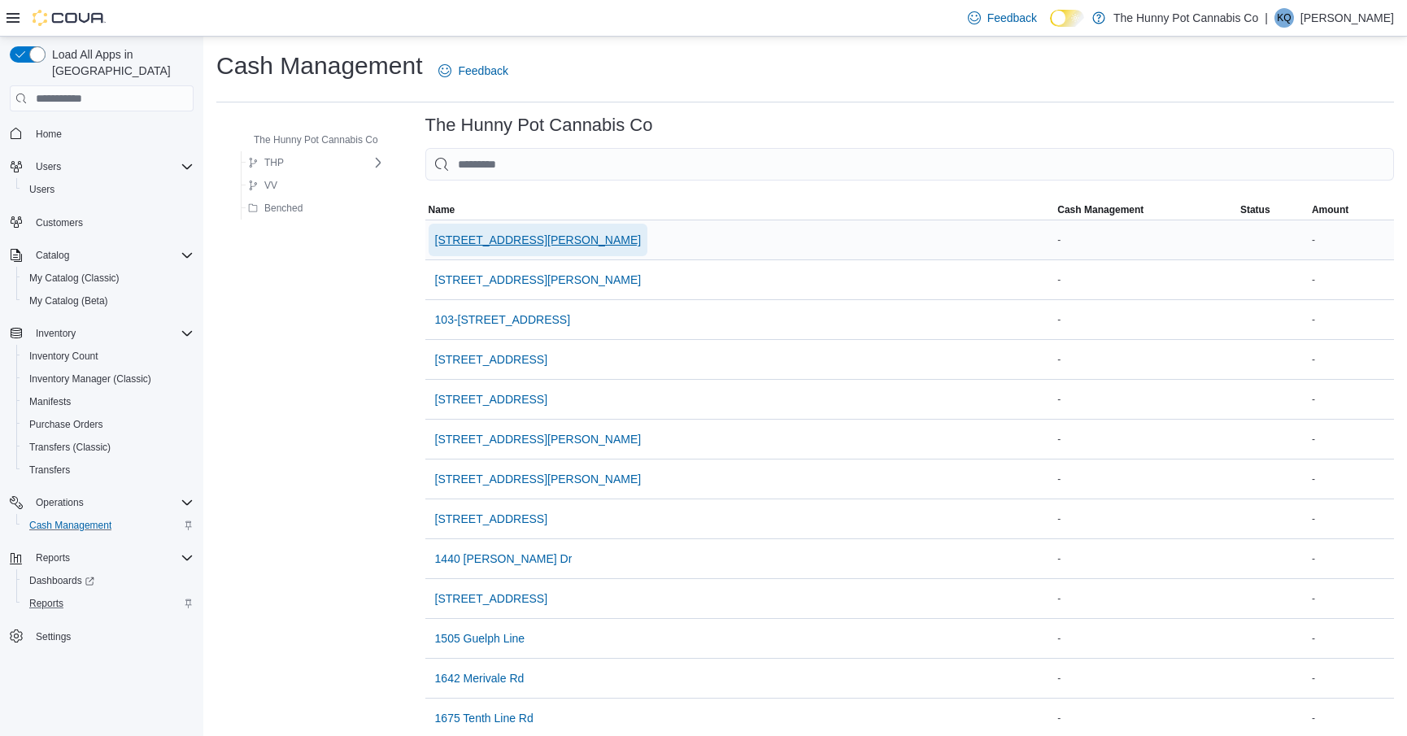
click at [532, 242] on span "[STREET_ADDRESS][PERSON_NAME]" at bounding box center [538, 240] width 207 height 16
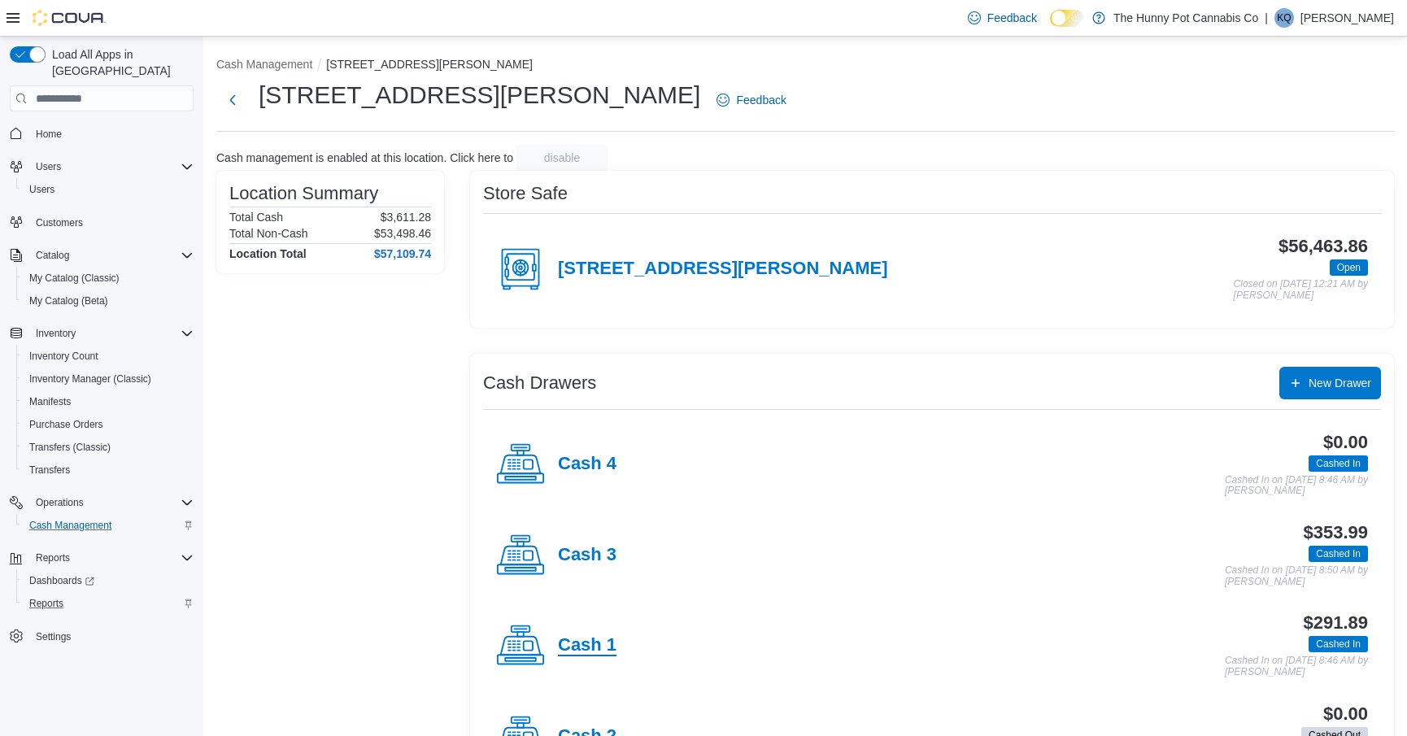
click at [581, 635] on h4 "Cash 1" at bounding box center [587, 645] width 59 height 21
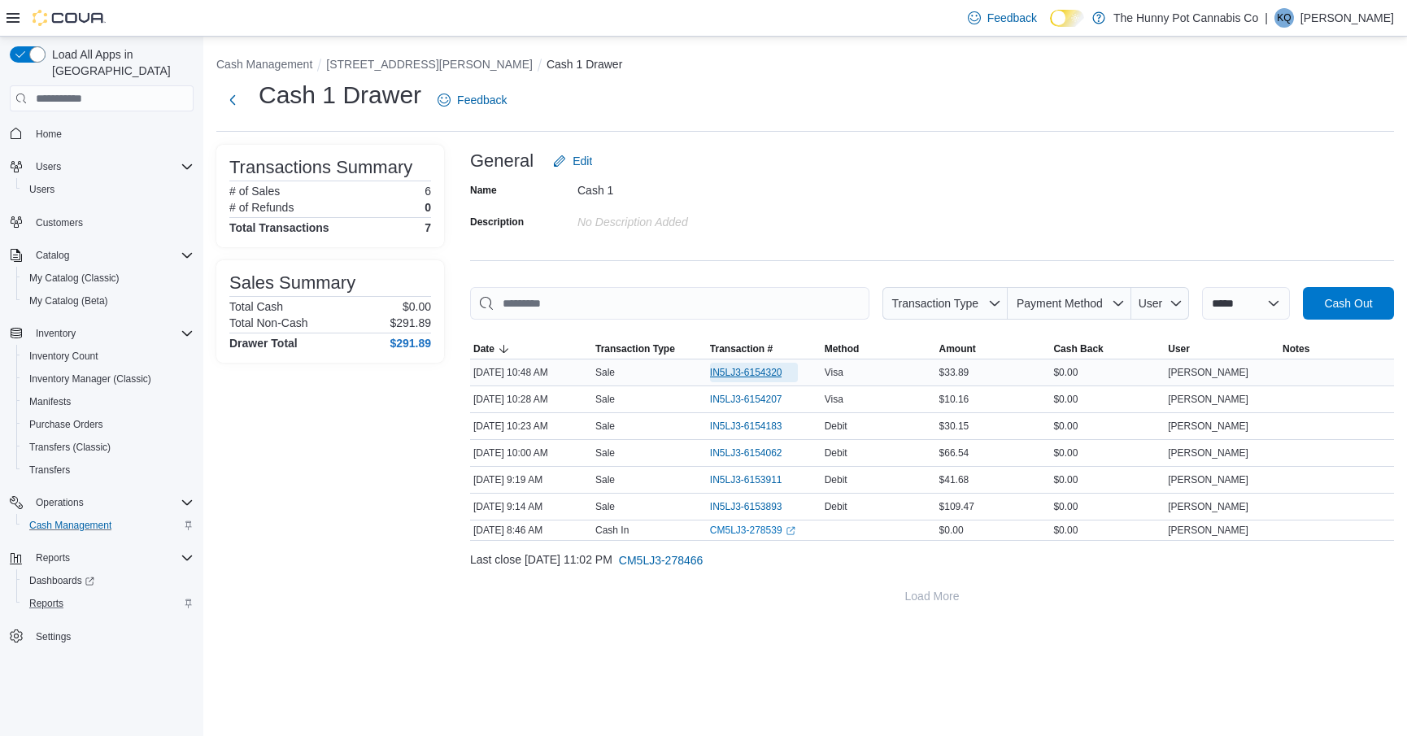
click at [730, 374] on span "IN5LJ3-6154320" at bounding box center [746, 372] width 72 height 13
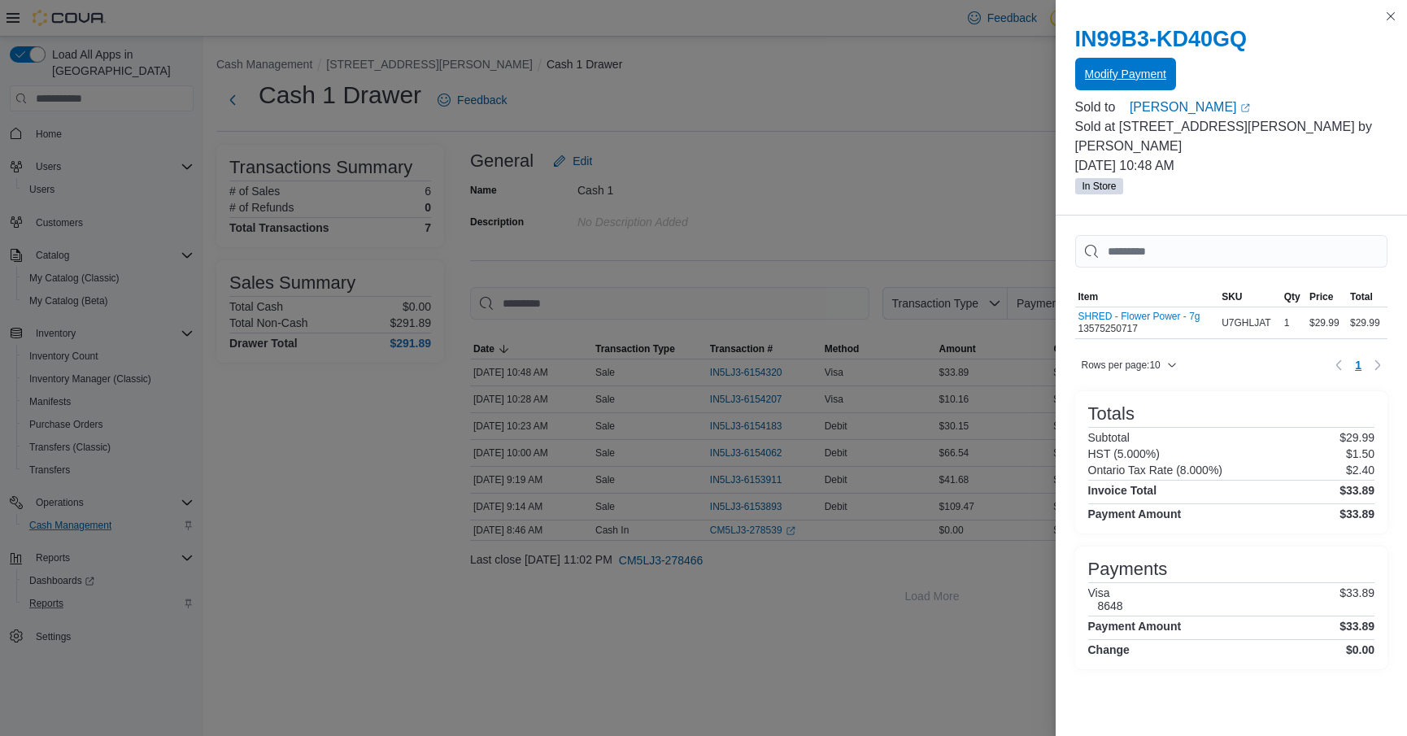
click at [1115, 76] on span "Modify Payment" at bounding box center [1125, 74] width 81 height 16
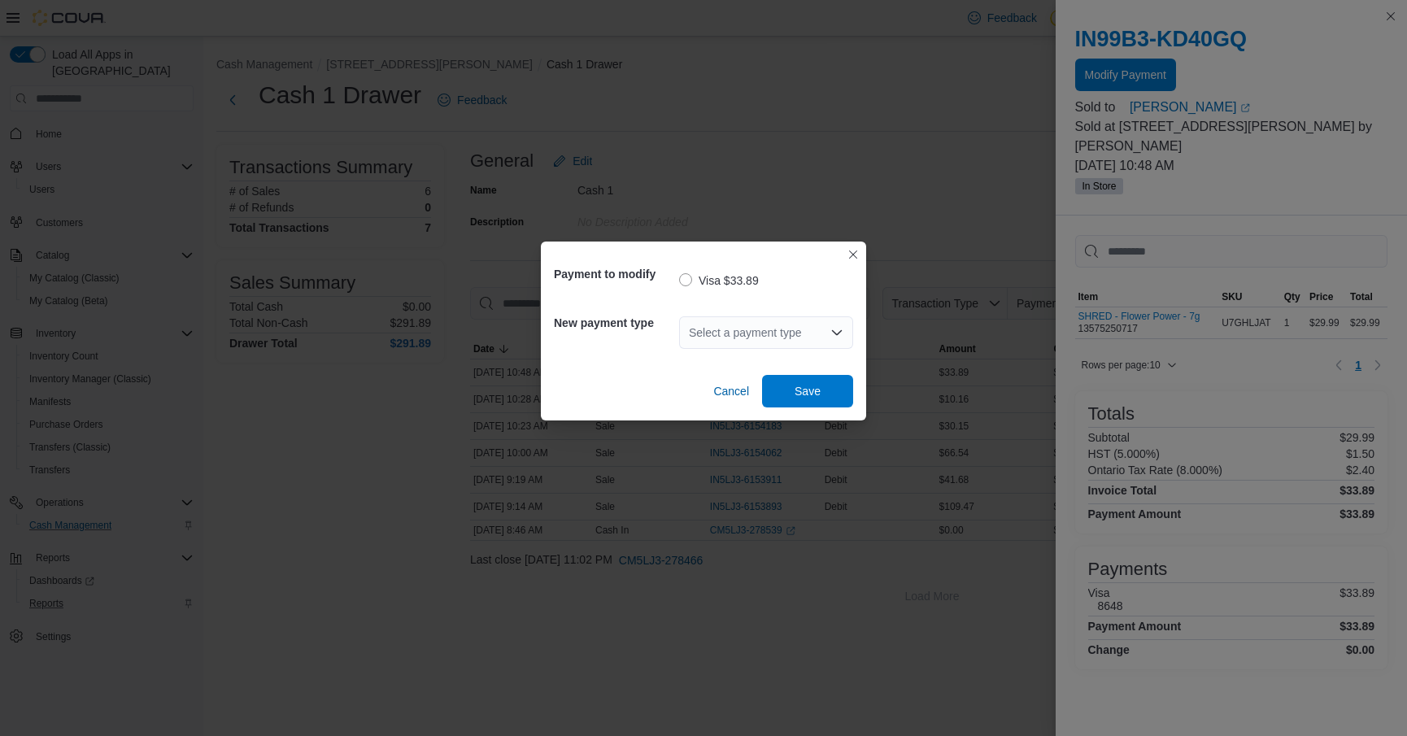
click at [740, 328] on div "Select a payment type" at bounding box center [766, 332] width 174 height 33
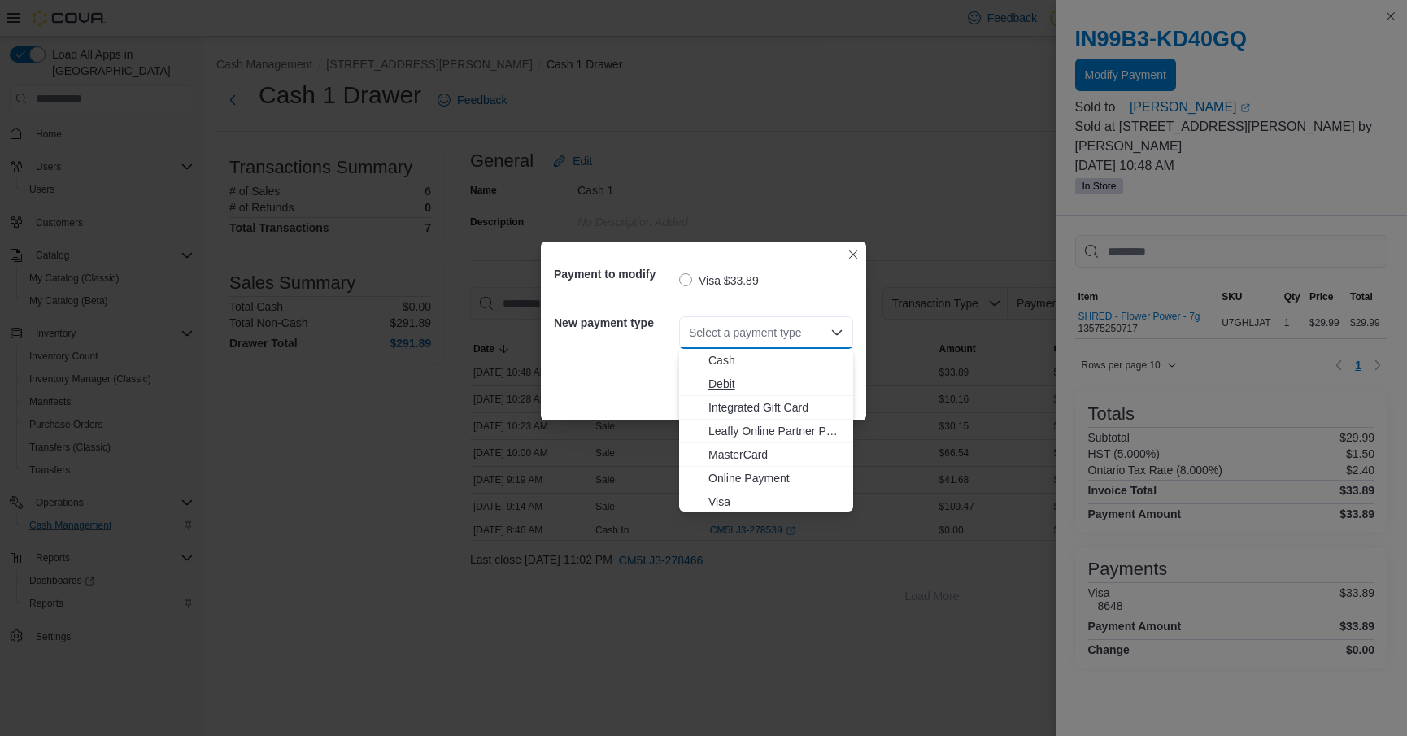
click at [734, 383] on span "Debit" at bounding box center [775, 384] width 135 height 16
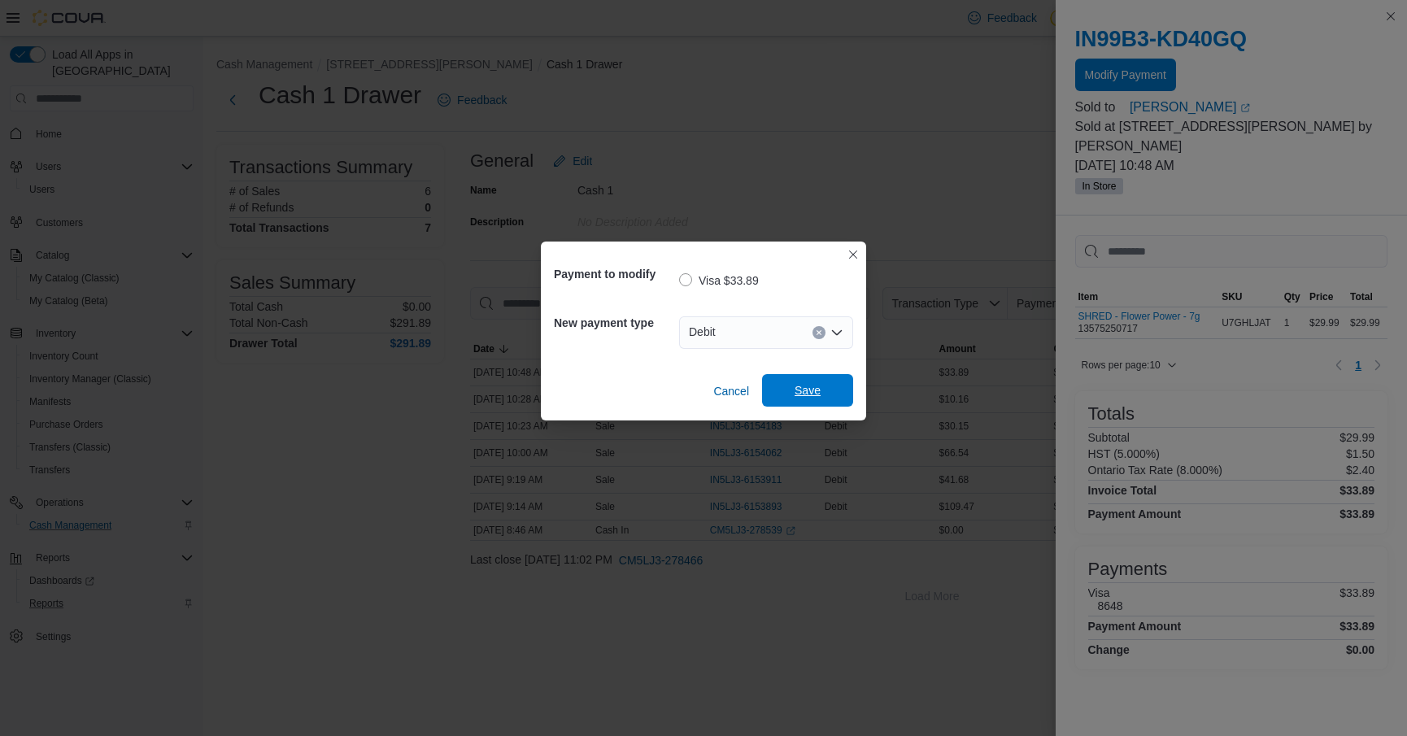
click at [786, 381] on span "Save" at bounding box center [808, 390] width 72 height 33
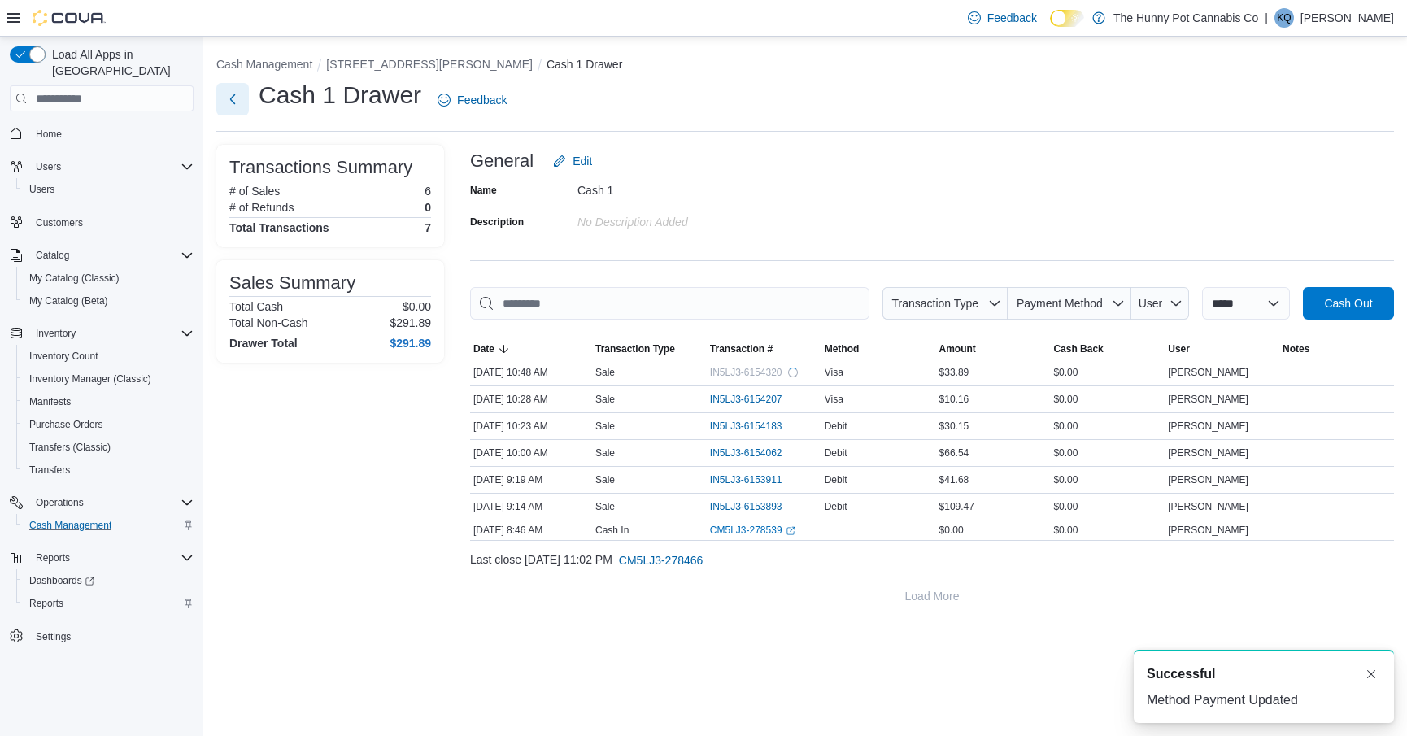
click at [241, 101] on button "Next" at bounding box center [232, 99] width 33 height 33
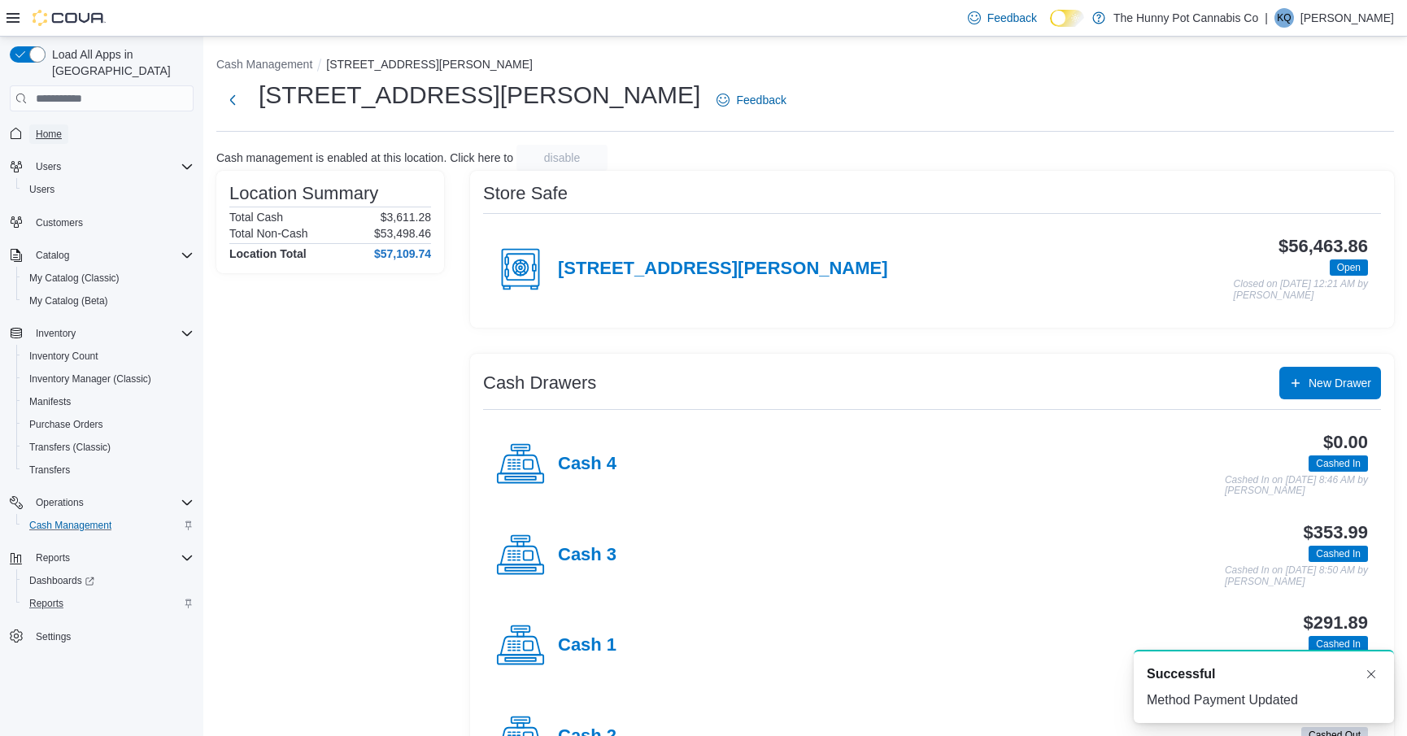
click at [62, 128] on span "Home" at bounding box center [49, 134] width 26 height 13
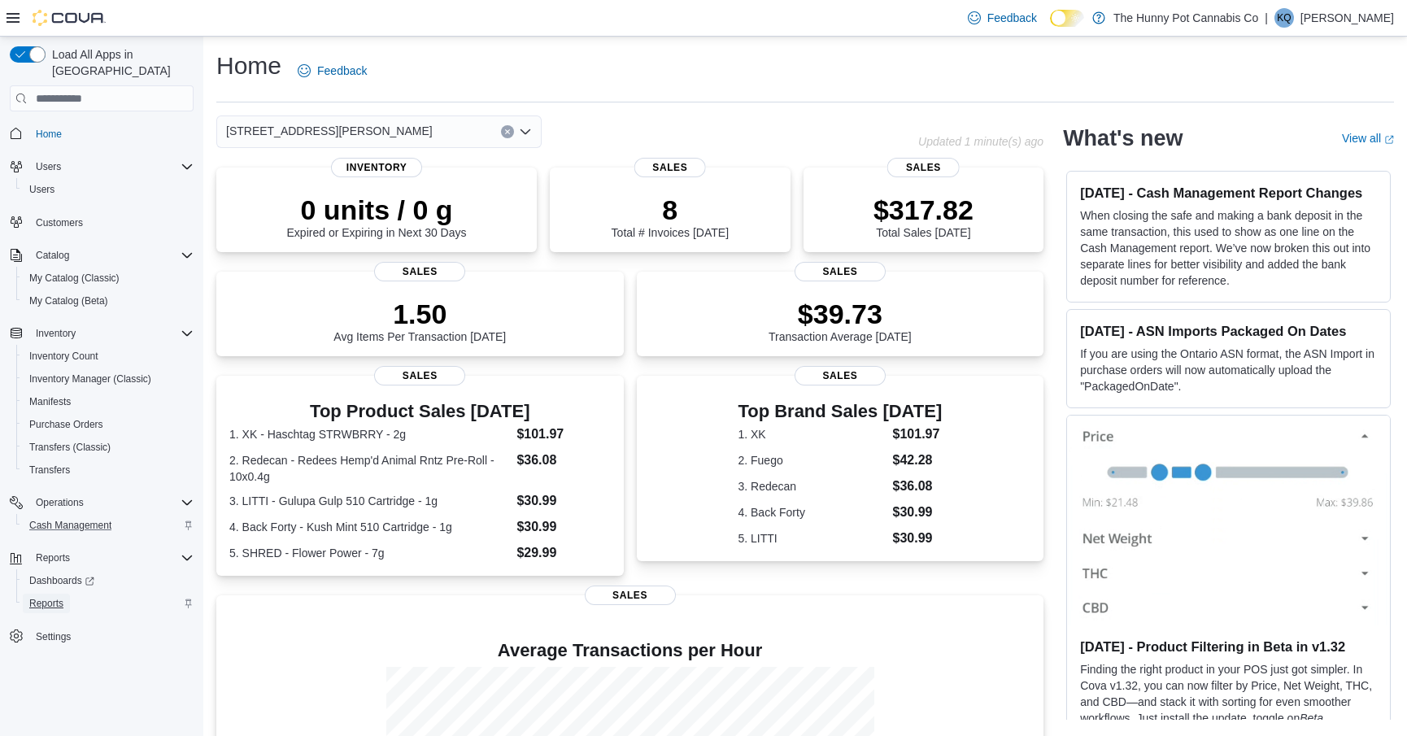
click at [54, 597] on span "Reports" at bounding box center [46, 603] width 34 height 13
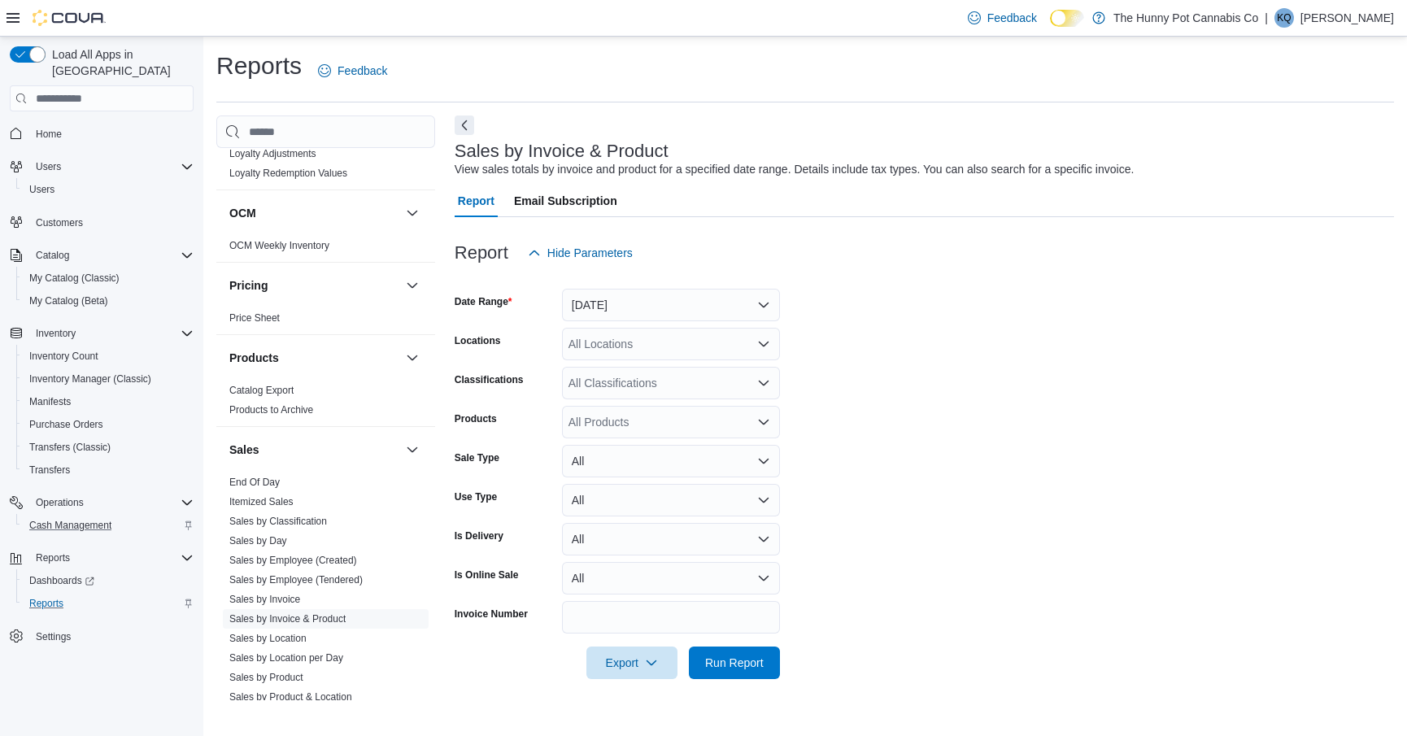
scroll to position [769, 0]
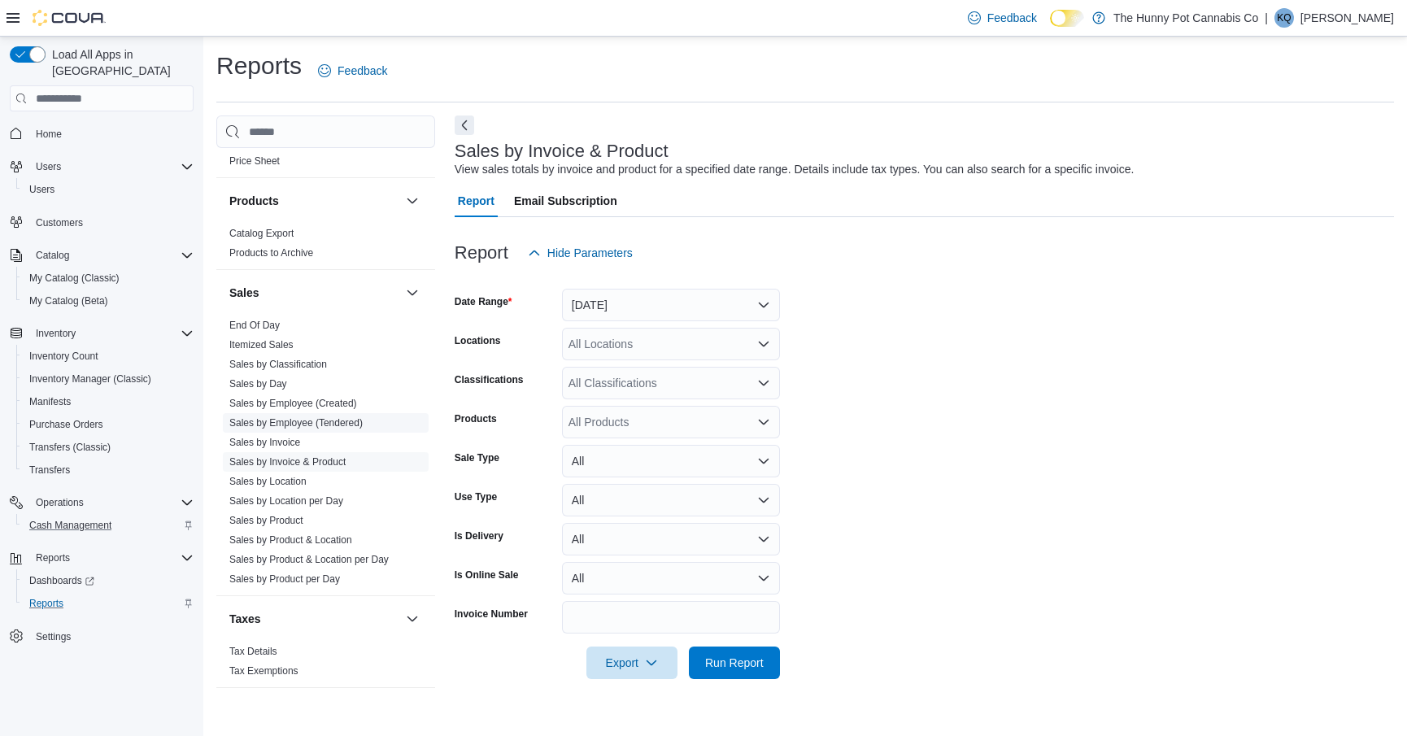
click at [315, 426] on span "Sales by Employee (Tendered)" at bounding box center [326, 423] width 206 height 20
click at [312, 417] on link "Sales by Employee (Tendered)" at bounding box center [295, 422] width 133 height 11
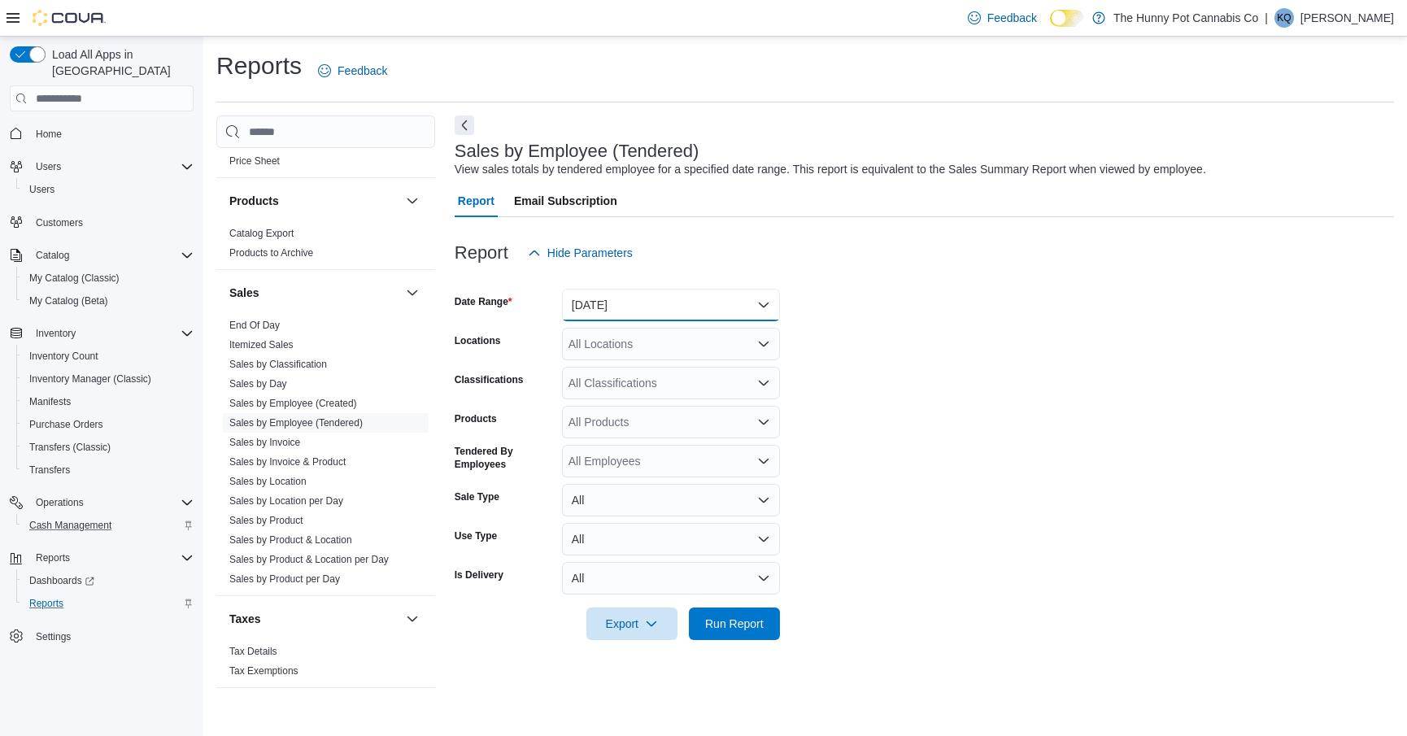
click at [629, 297] on button "[DATE]" at bounding box center [671, 305] width 218 height 33
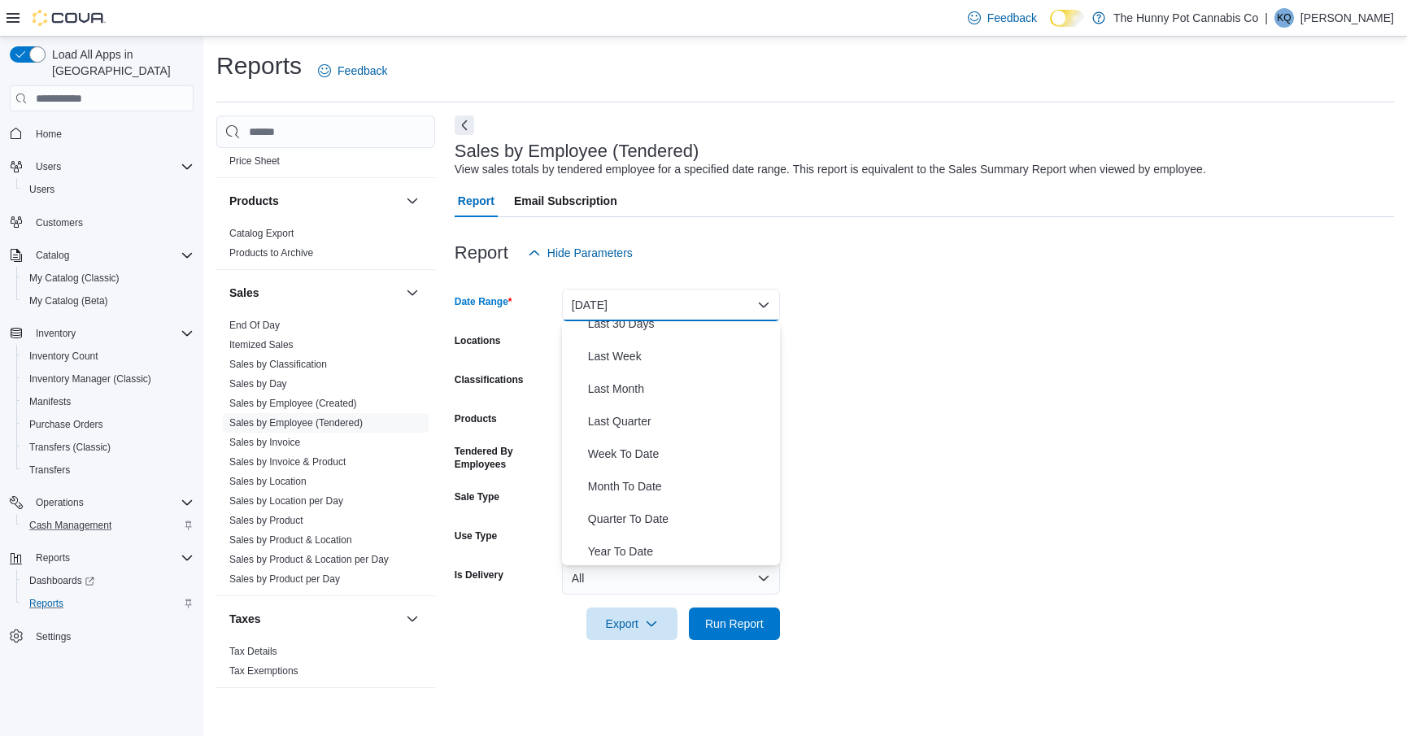
scroll to position [244, 0]
click at [638, 480] on span "Month To Date" at bounding box center [680, 484] width 185 height 20
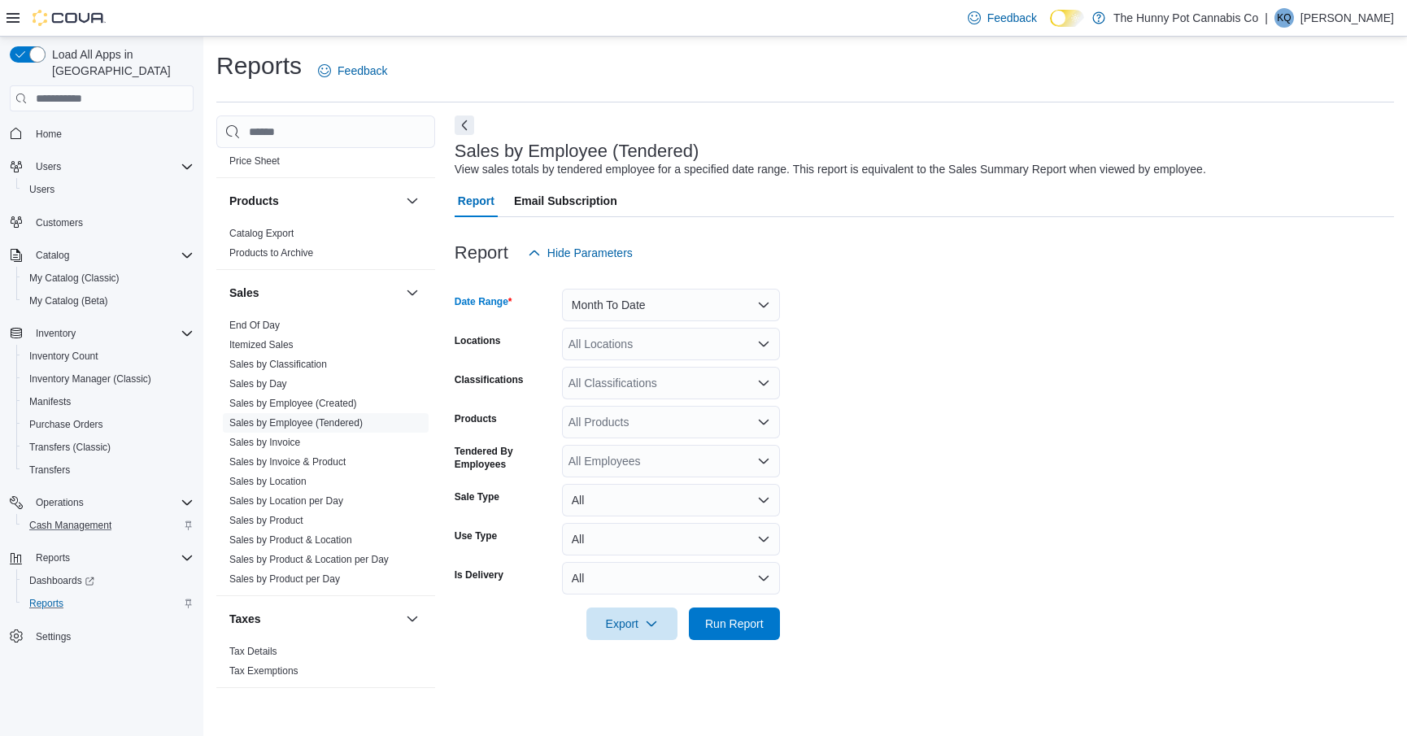
click at [624, 352] on div "All Locations" at bounding box center [671, 344] width 218 height 33
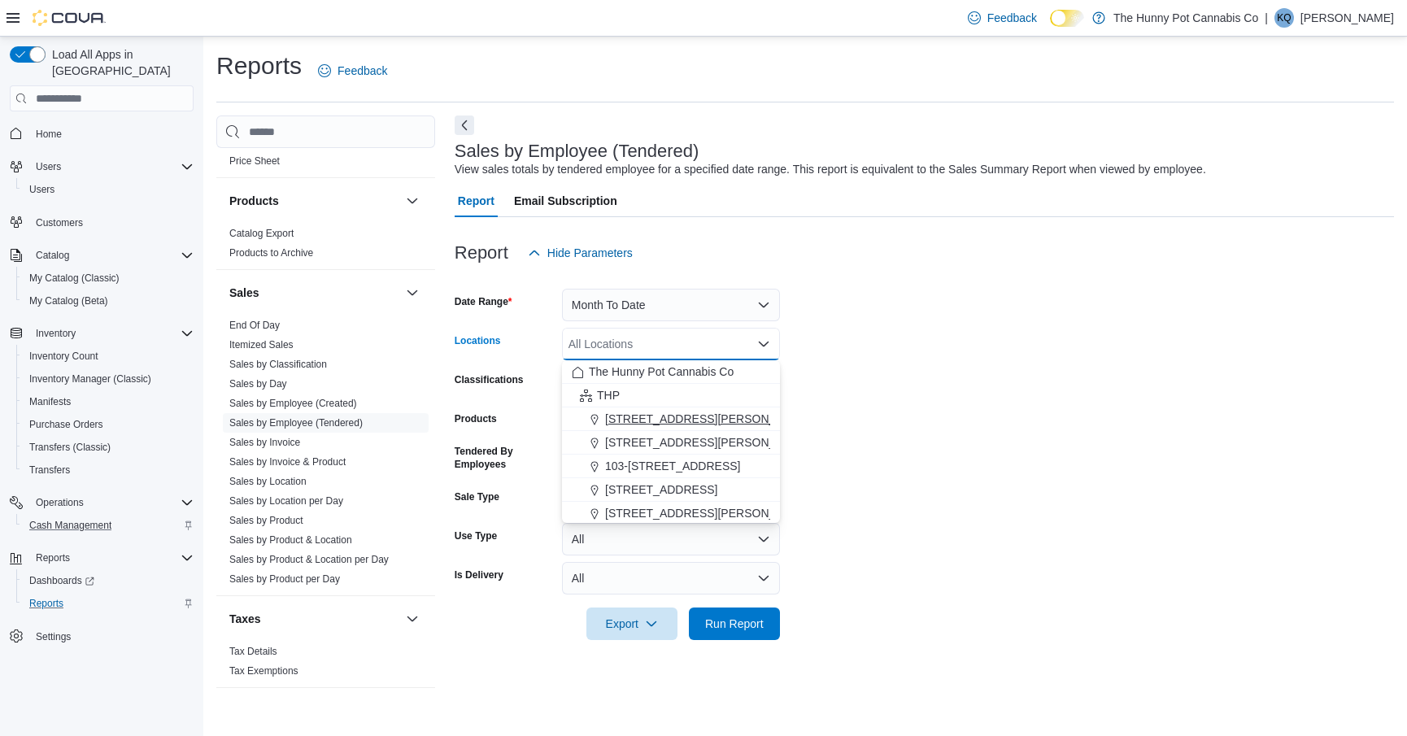
click at [648, 422] on span "[STREET_ADDRESS][PERSON_NAME]" at bounding box center [708, 419] width 207 height 16
click at [794, 410] on form "Date Range Month To Date Locations [STREET_ADDRESS][PERSON_NAME] Combo box. Sel…" at bounding box center [924, 454] width 939 height 371
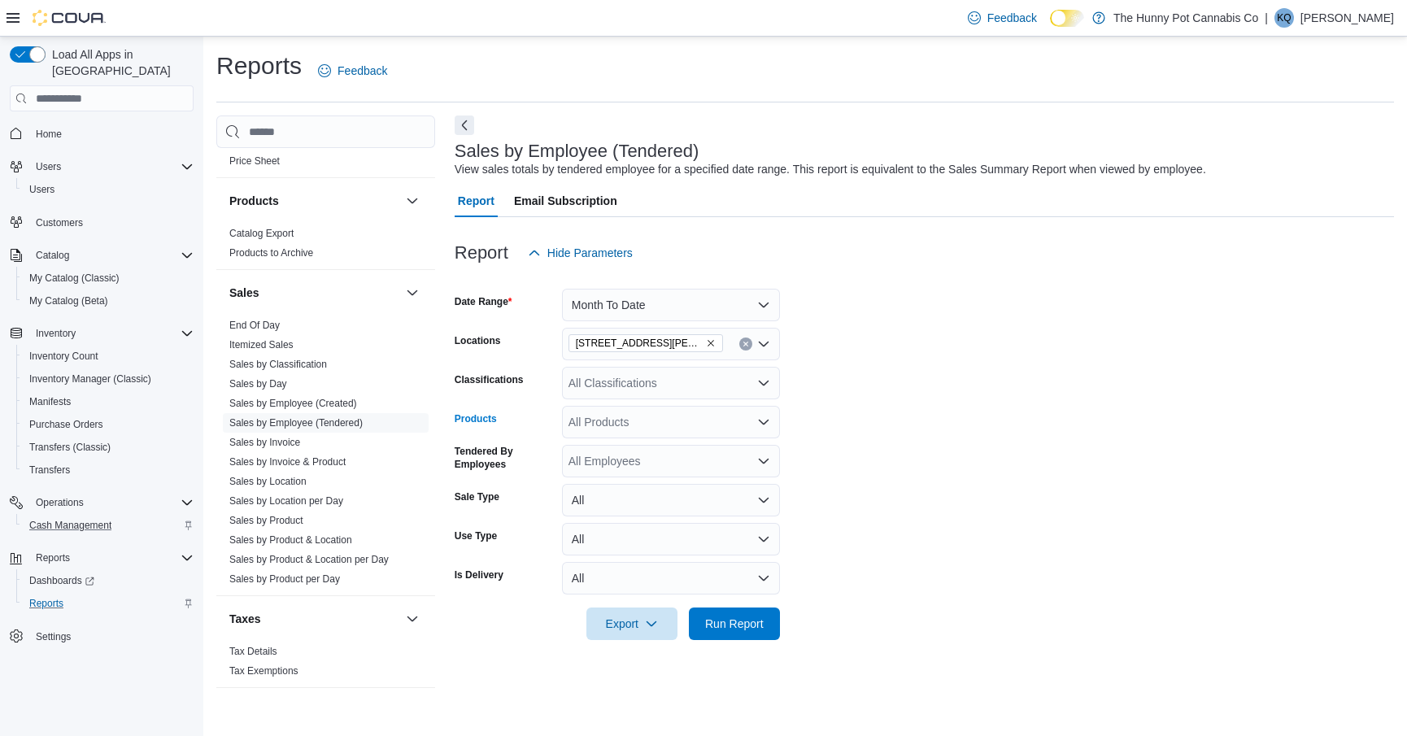
click at [691, 416] on div "All Products" at bounding box center [671, 422] width 218 height 33
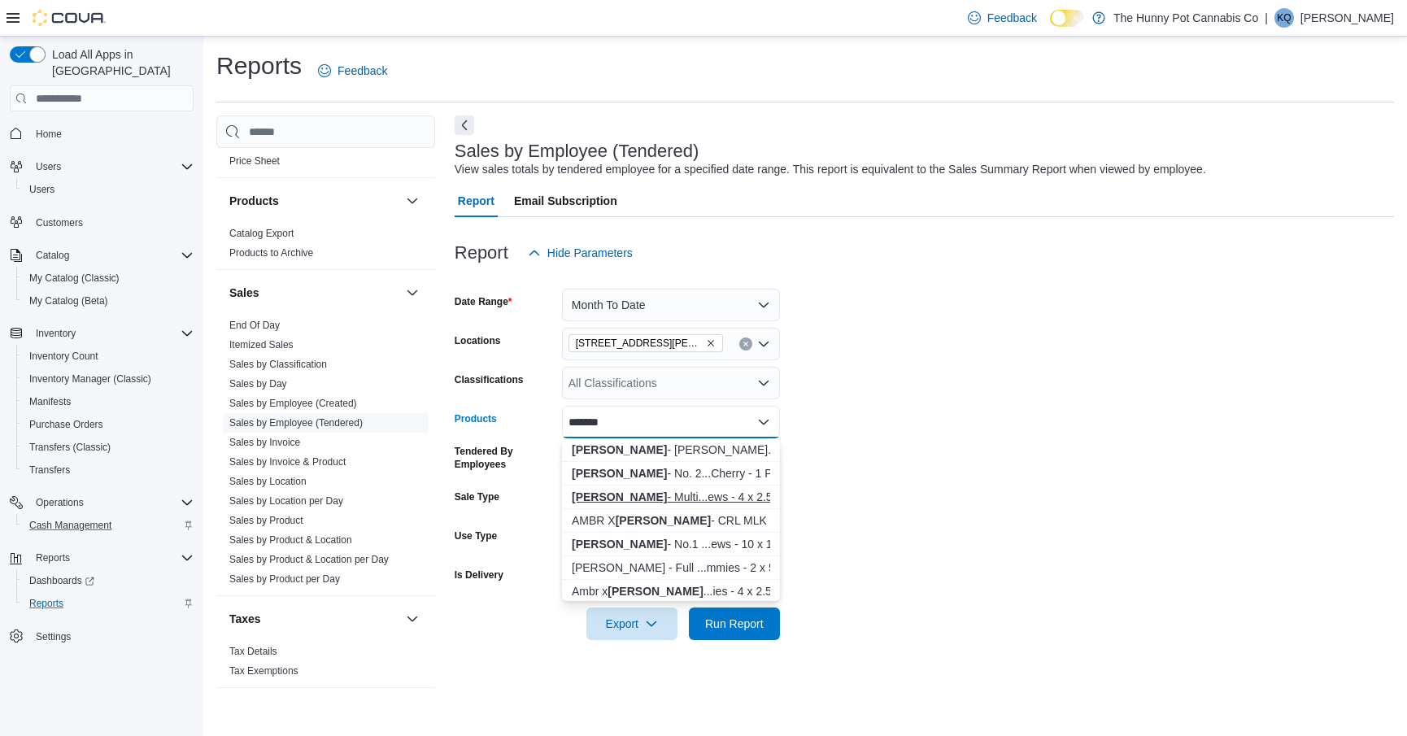
type input "*******"
click at [651, 494] on div "[PERSON_NAME] - Multi...ews - 4 x 2.5:0" at bounding box center [671, 497] width 198 height 16
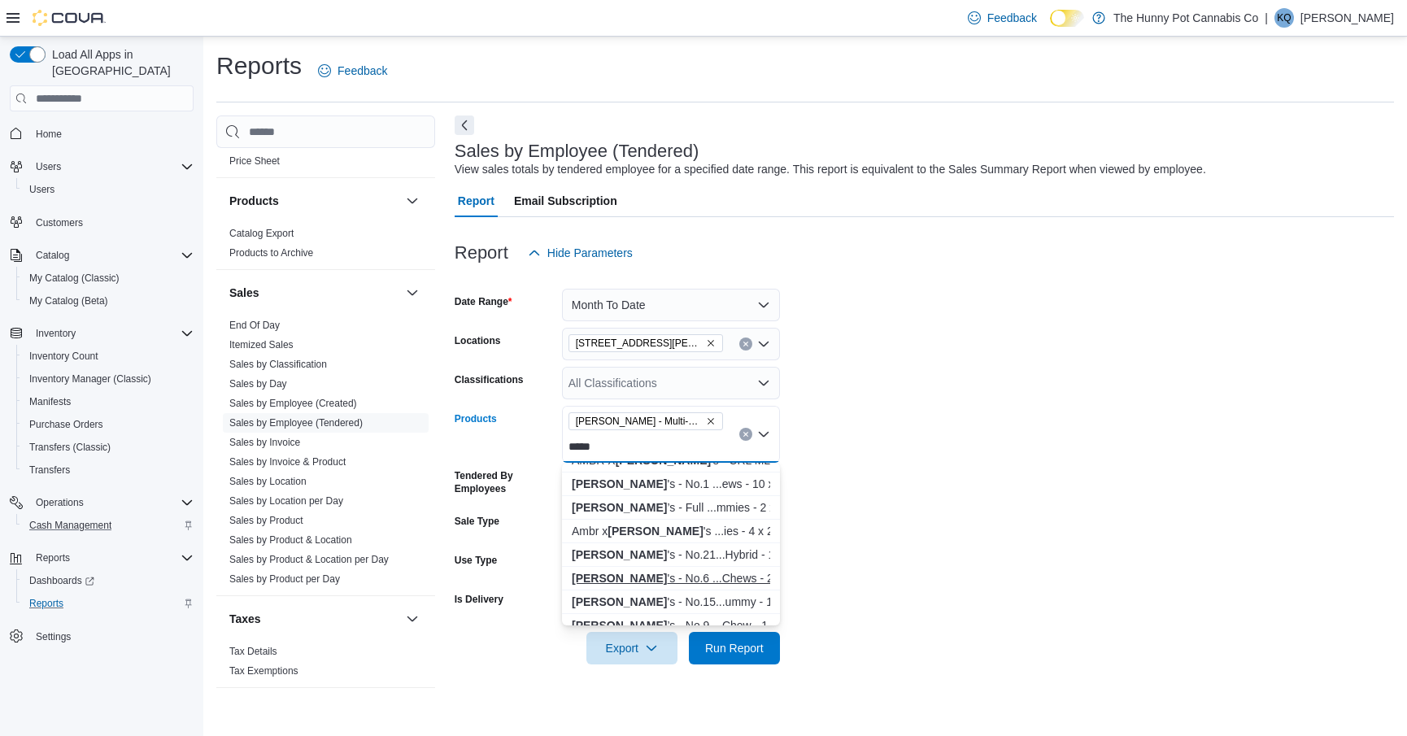
scroll to position [65, 0]
type input "*****"
click at [606, 590] on div "[PERSON_NAME] 's - No.15...ummy - 1 x 10:0" at bounding box center [671, 598] width 198 height 16
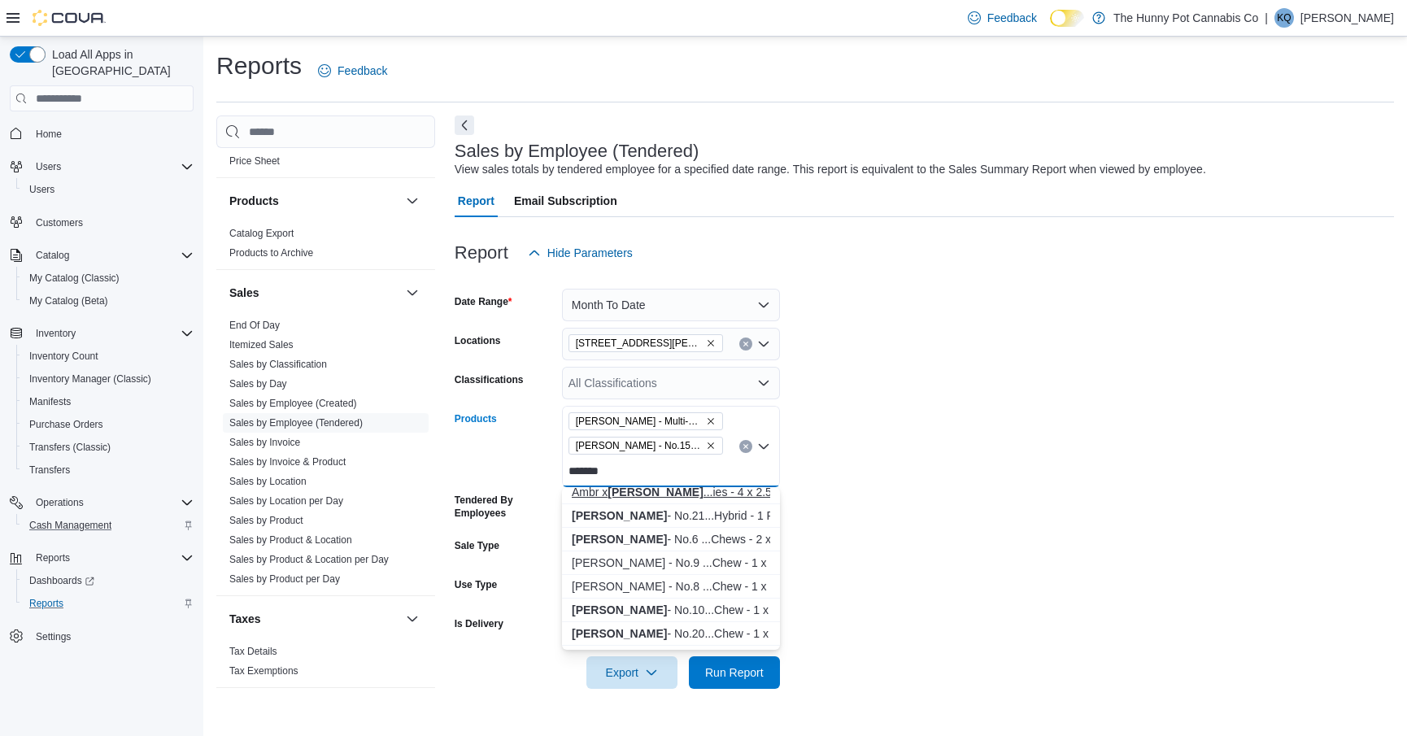
scroll to position [127, 0]
type input "*******"
click at [630, 601] on div "[PERSON_NAME] - No.10...Chew - 1 x 10:0" at bounding box center [671, 607] width 198 height 16
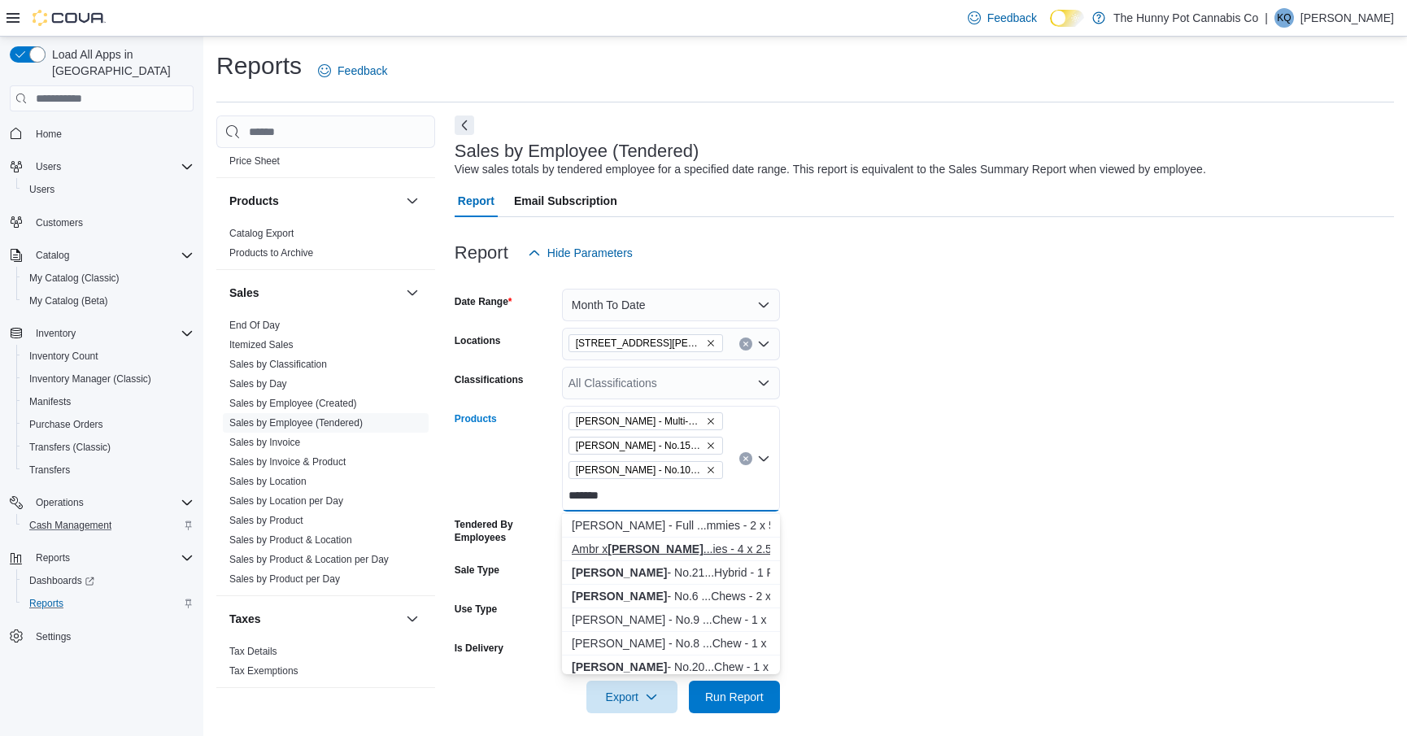
scroll to position [137, 0]
type input "*******"
click at [612, 624] on strong "[PERSON_NAME]" at bounding box center [619, 622] width 95 height 13
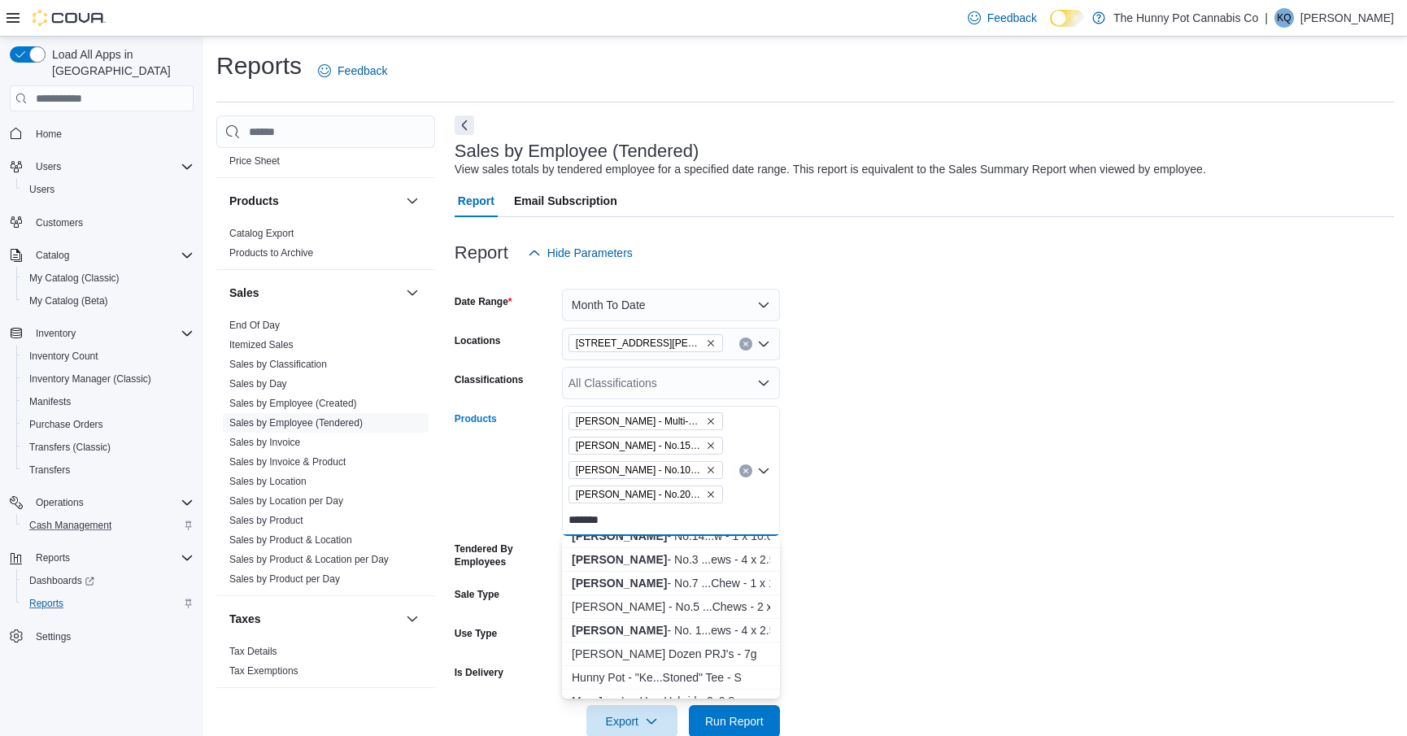
scroll to position [315, 0]
type input "*******"
click at [612, 607] on div "[PERSON_NAME] - No.5 ...Chews - 2 x 5:0" at bounding box center [671, 610] width 198 height 16
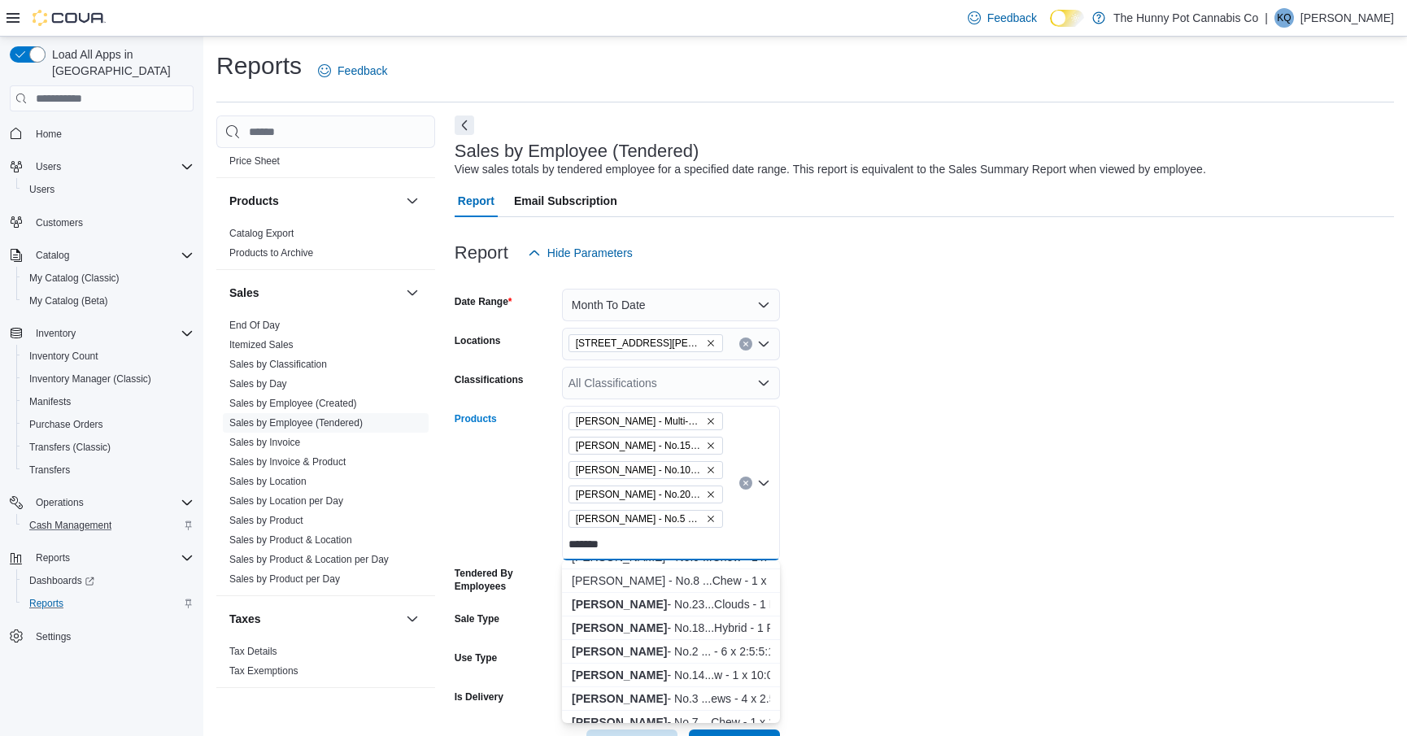
scroll to position [206, 0]
type input "*******"
click at [620, 651] on div "[PERSON_NAME] - No.2 ... - 6 x 2:5:5:10" at bounding box center [671, 649] width 198 height 16
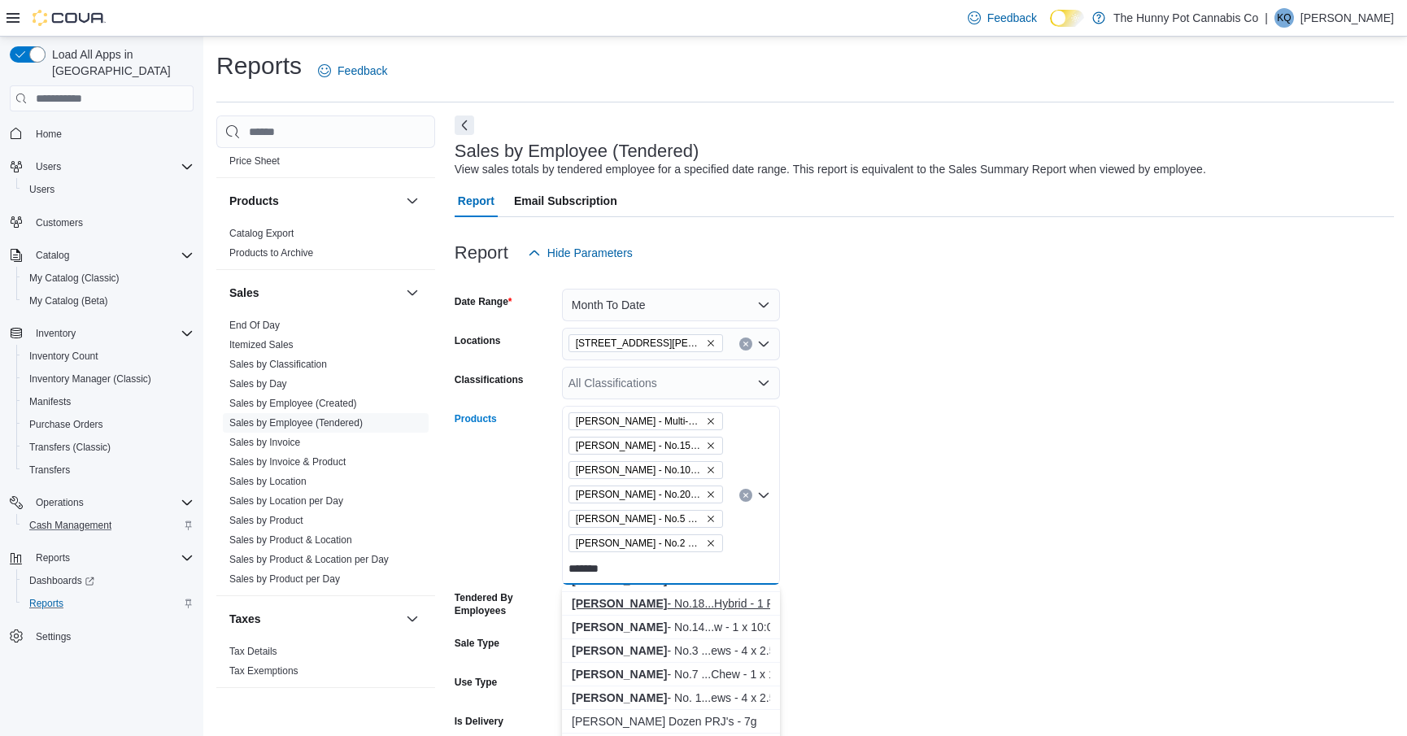
scroll to position [255, 0]
type input "*******"
click at [657, 670] on div "[PERSON_NAME] - No.7 ...Chew - 1 x 10:0" at bounding box center [671, 672] width 198 height 16
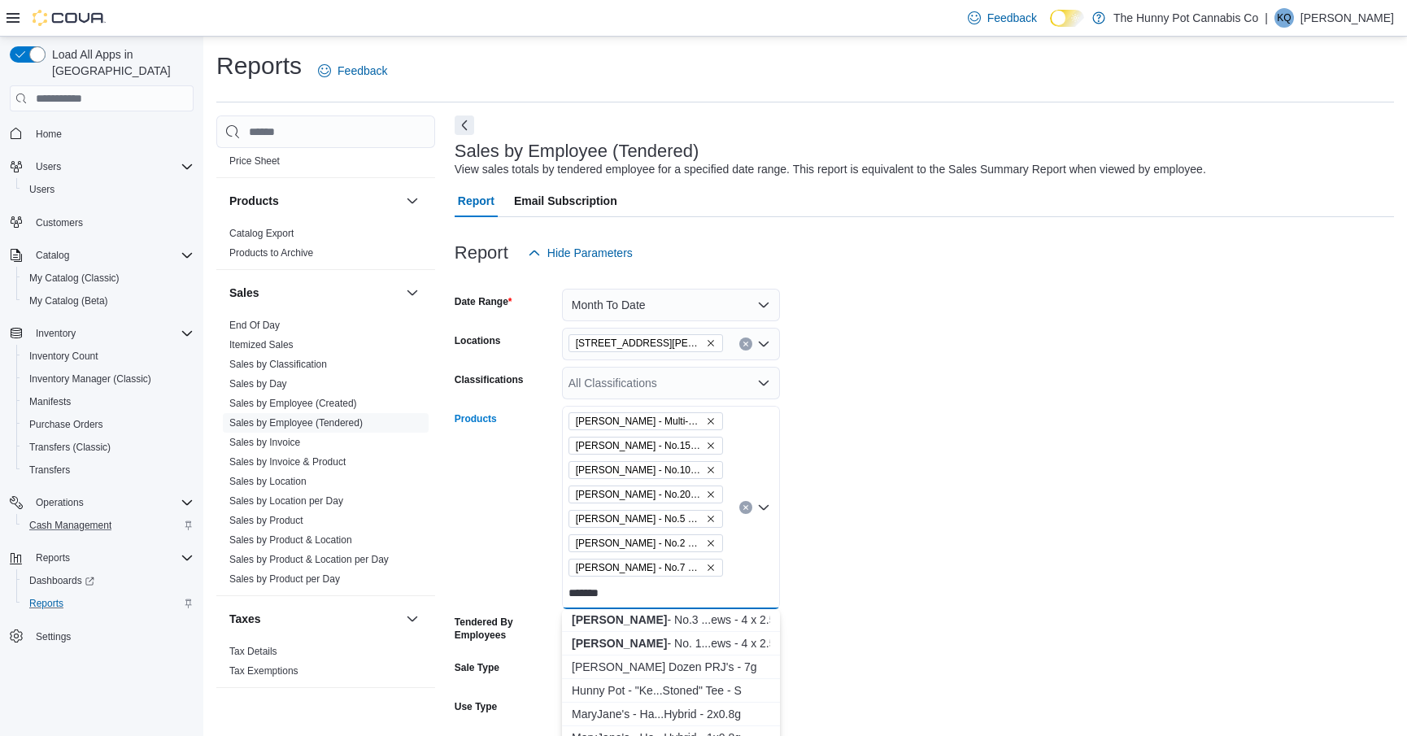
scroll to position [302, 0]
type input "*******"
click at [644, 644] on div "[PERSON_NAME] - No. 1...ews - 4 x 2.5:0" at bounding box center [671, 649] width 198 height 16
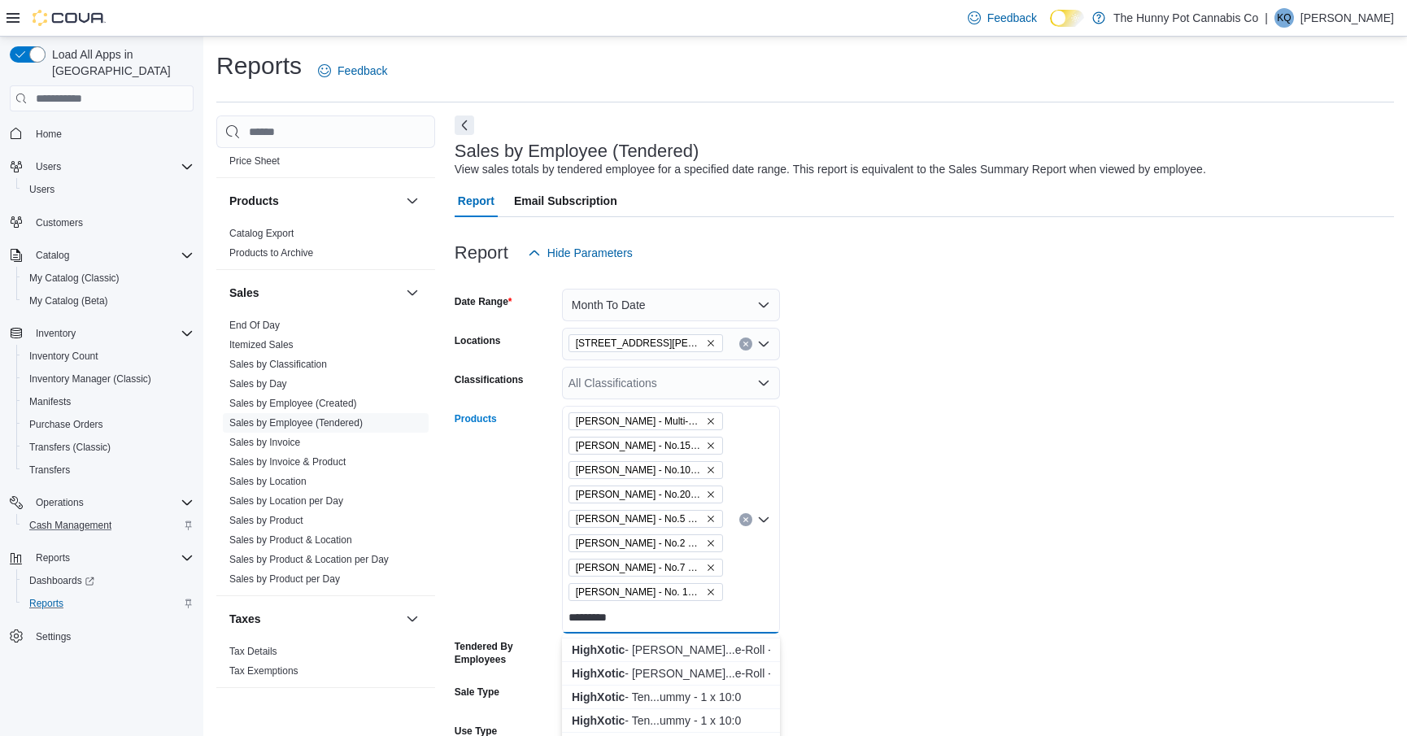
scroll to position [416, 0]
type input "*********"
click at [641, 682] on div "HighXotic - Ten...ummy - 1 x 10:0" at bounding box center [671, 677] width 198 height 16
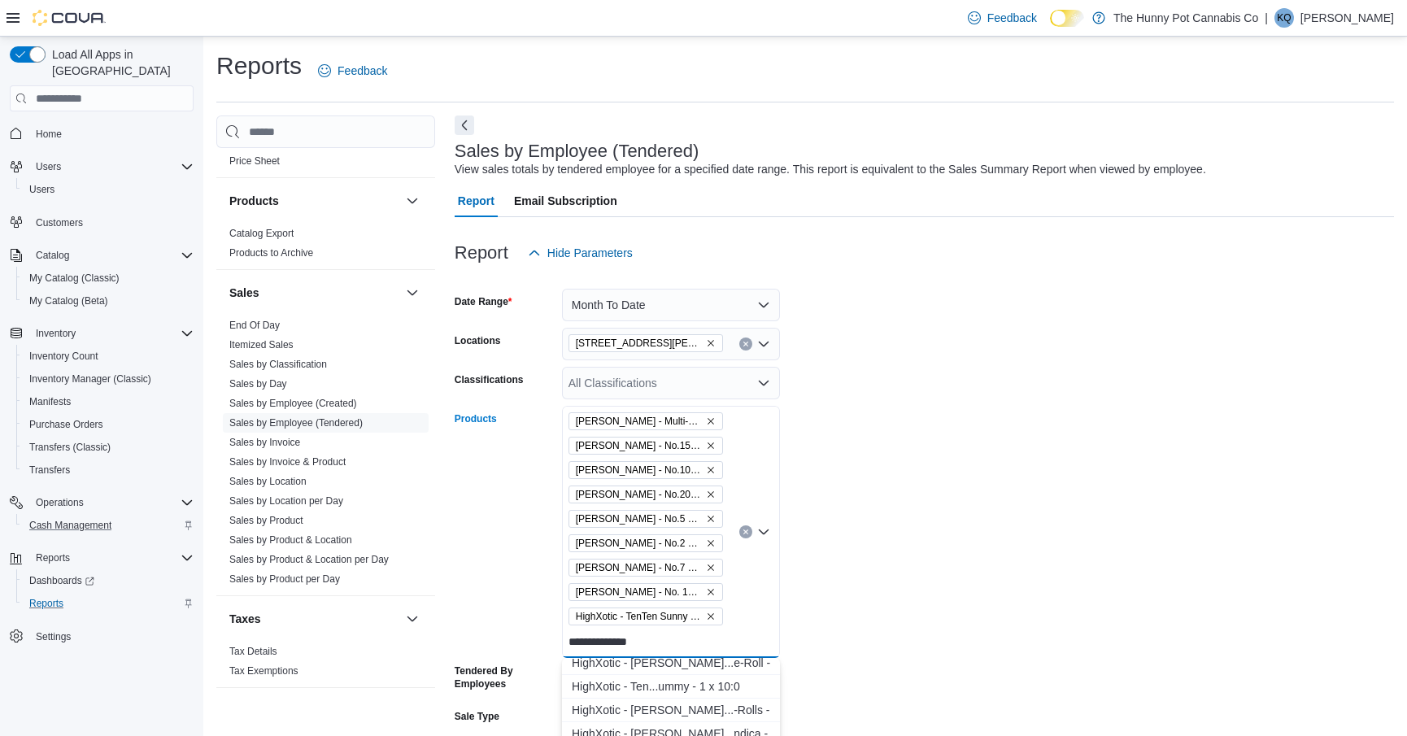
scroll to position [438, 0]
type input "**********"
click at [651, 672] on div "HighXotic - Ten...ummy - 1 x 10:0" at bounding box center [671, 680] width 198 height 16
click at [860, 589] on form "Date Range Month To Date Locations 100 [PERSON_NAME] Pkwy Classifications All C…" at bounding box center [924, 564] width 939 height 590
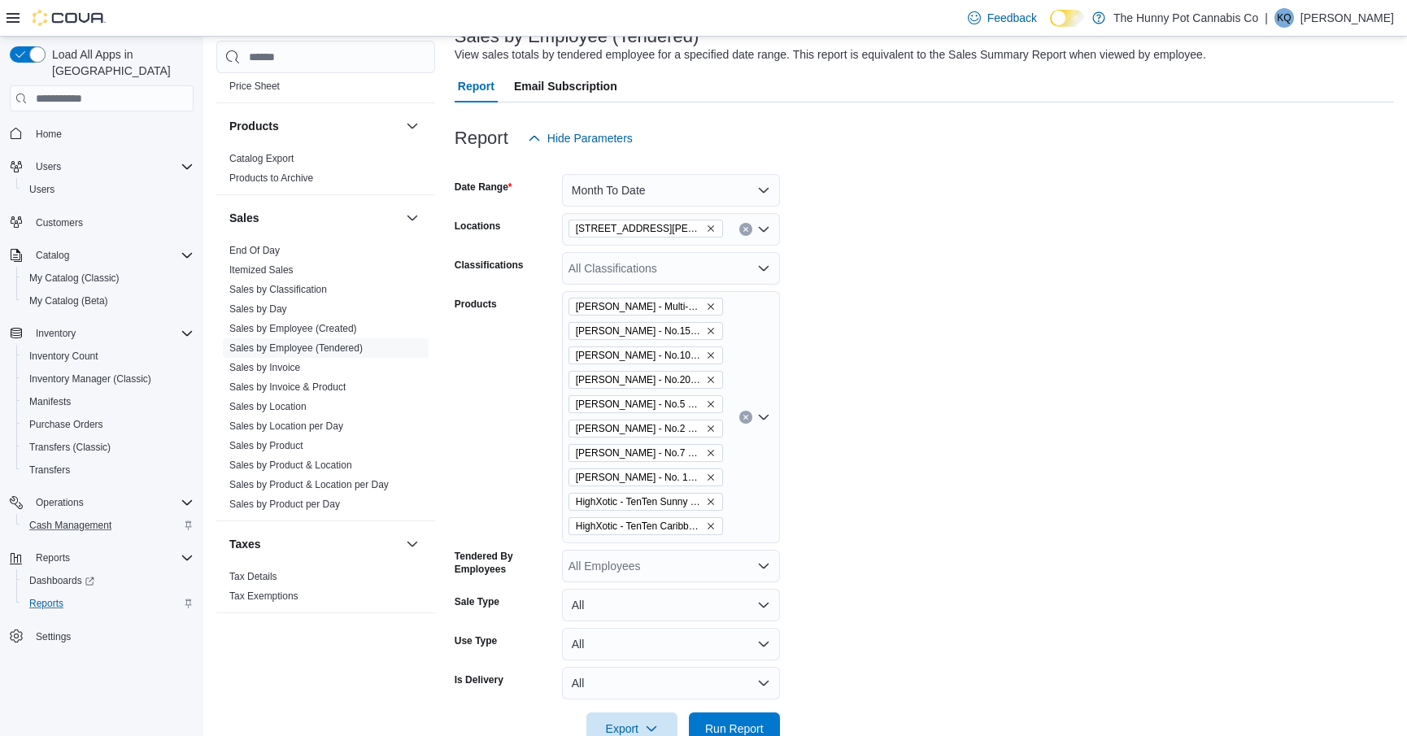
scroll to position [155, 0]
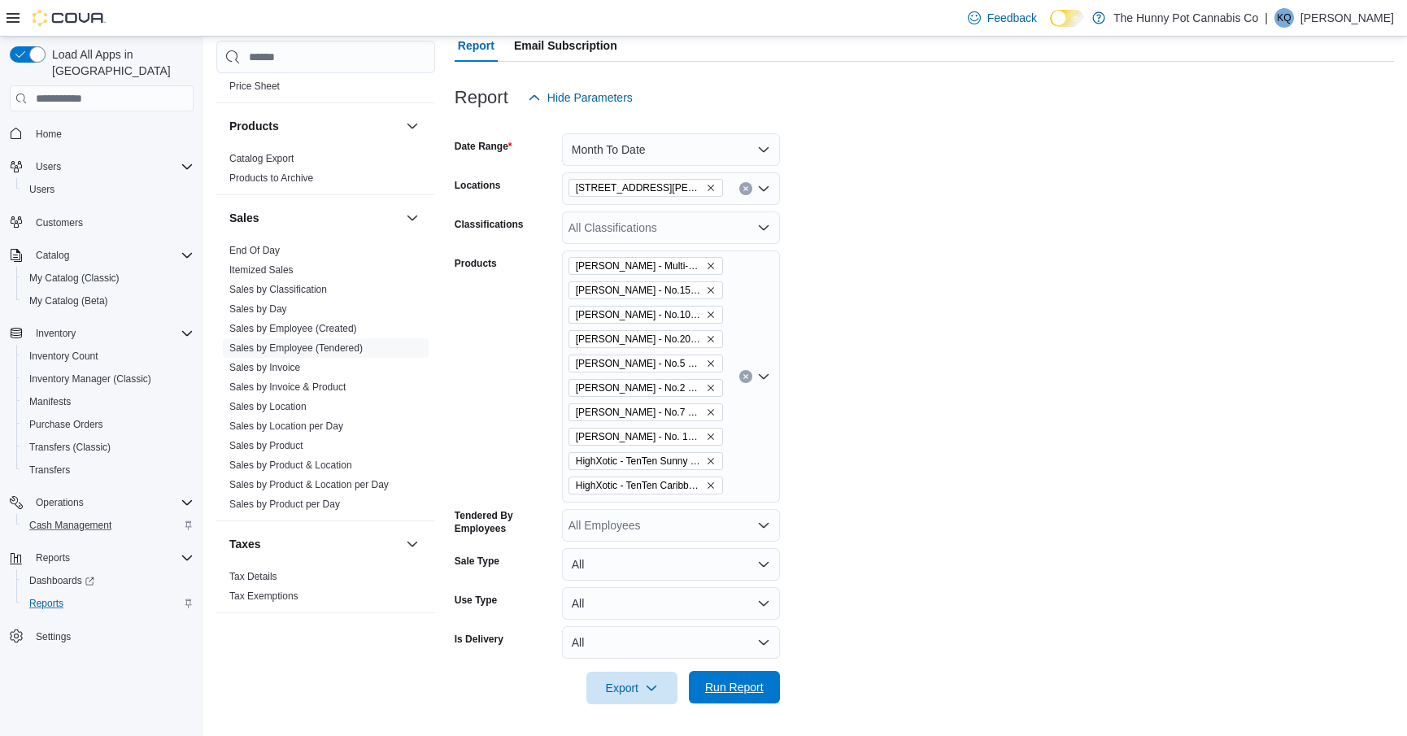
click at [716, 696] on span "Run Report" at bounding box center [735, 687] width 72 height 33
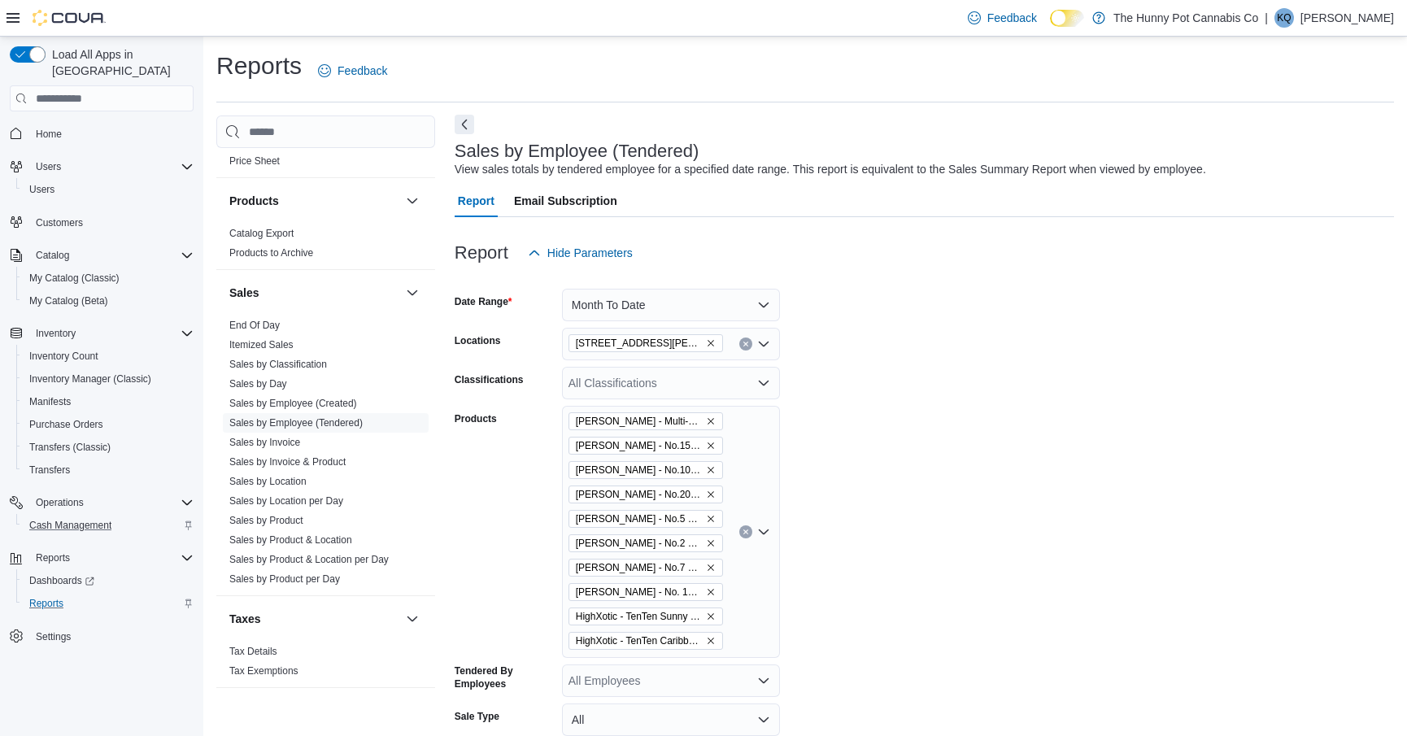
click at [470, 120] on button "Next" at bounding box center [465, 125] width 20 height 20
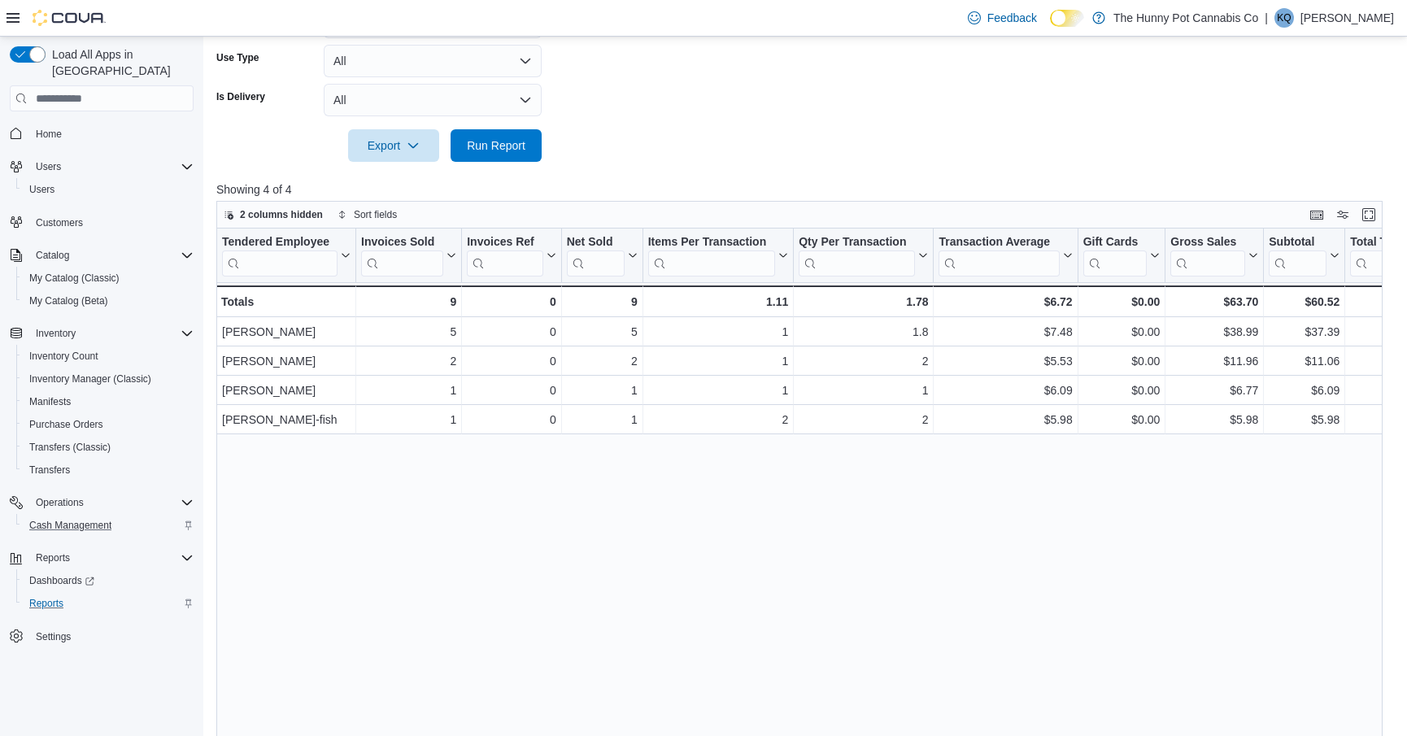
scroll to position [764, 0]
